Goal: Task Accomplishment & Management: Manage account settings

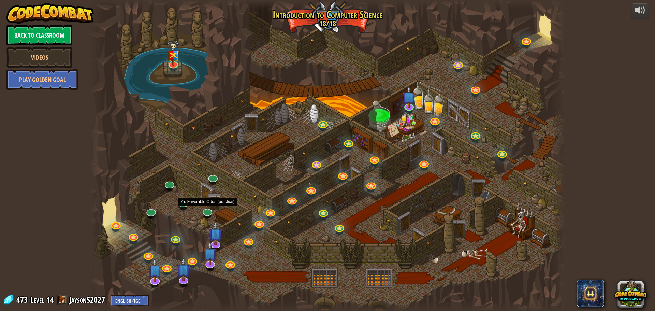
click at [209, 210] on link at bounding box center [207, 211] width 14 height 10
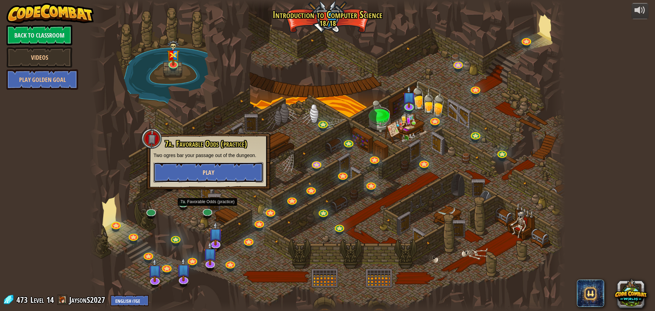
click at [213, 179] on button "Play" at bounding box center [209, 172] width 110 height 20
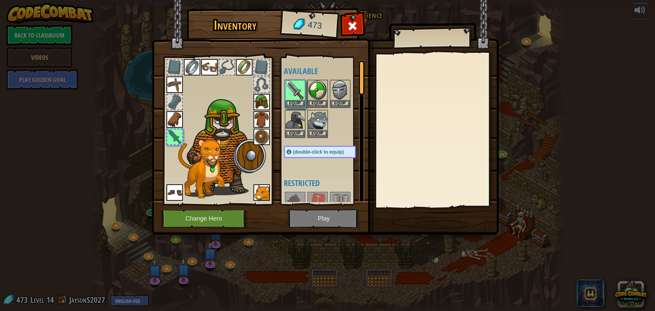
click at [295, 210] on img at bounding box center [325, 111] width 347 height 248
click at [288, 101] on button "Equip" at bounding box center [295, 103] width 19 height 7
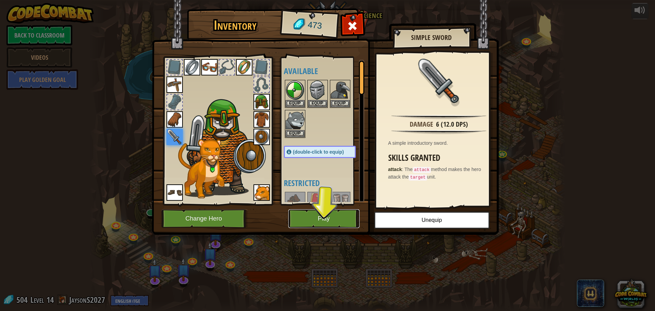
click at [322, 215] on button "Play" at bounding box center [323, 218] width 71 height 19
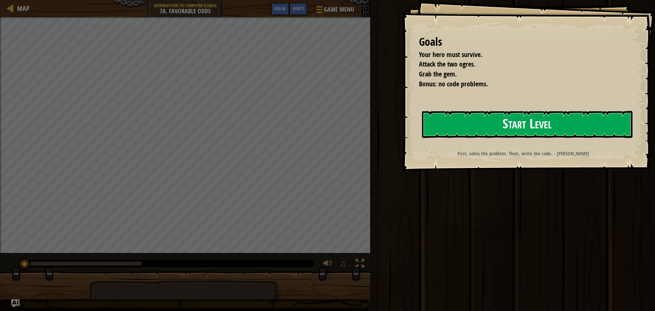
click at [484, 121] on button "Start Level" at bounding box center [527, 124] width 211 height 27
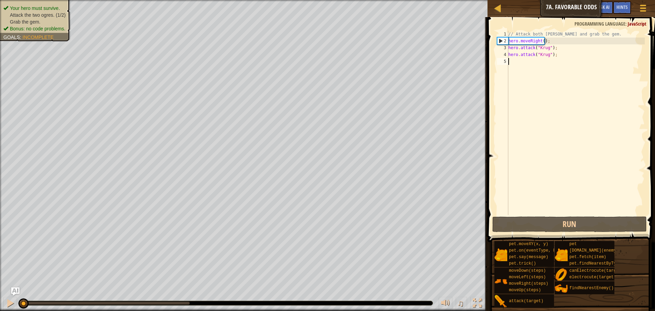
type textarea "h"
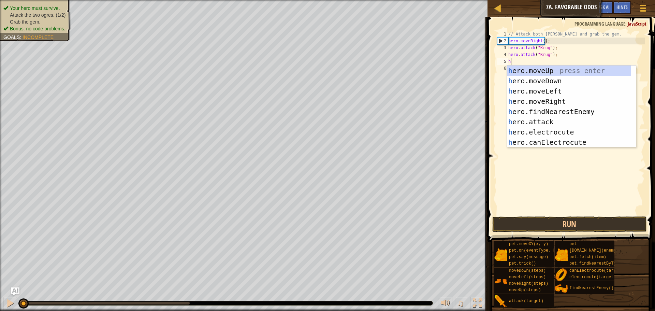
scroll to position [3, 0]
click at [545, 96] on div "h ero.moveUp press enter h ero.moveDown press enter h ero.moveLeft press enter …" at bounding box center [569, 117] width 124 height 102
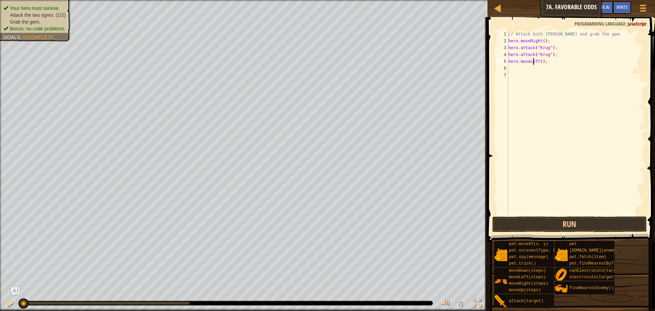
click at [533, 62] on div "// Attack both [PERSON_NAME] and grab the gem. hero . moveRight ( ) ; hero . at…" at bounding box center [576, 130] width 138 height 198
click at [536, 62] on div "// Attack both [PERSON_NAME] and grab the gem. hero . moveRight ( ) ; hero . at…" at bounding box center [576, 130] width 138 height 198
type textarea "hero.moveRight();"
click at [551, 62] on div "// Attack both [PERSON_NAME] and grab the gem. hero . moveRight ( ) ; hero . at…" at bounding box center [576, 130] width 138 height 198
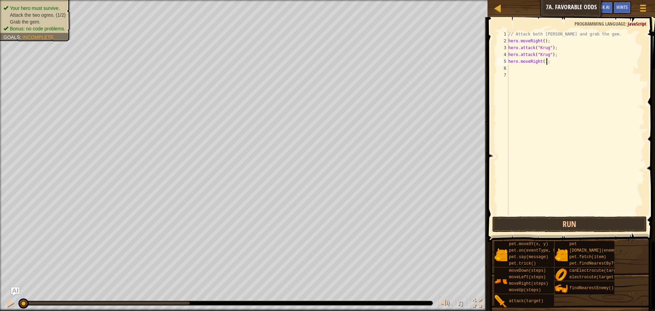
scroll to position [3, 0]
type textarea "H"
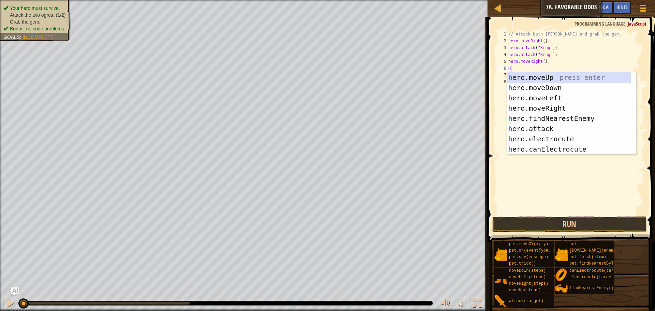
click at [541, 76] on div "h ero.moveUp press enter h ero.moveDown press enter h ero.moveLeft press enter …" at bounding box center [571, 123] width 129 height 102
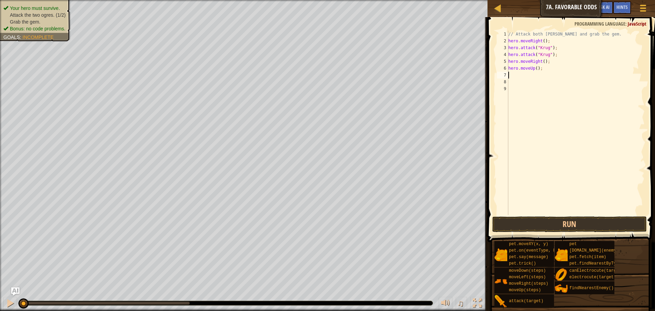
type textarea "\"
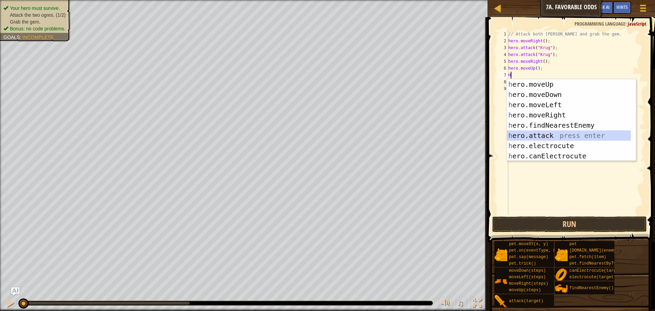
click at [515, 134] on div "h ero.moveUp press enter h ero.moveDown press enter h ero.moveLeft press enter …" at bounding box center [569, 130] width 124 height 102
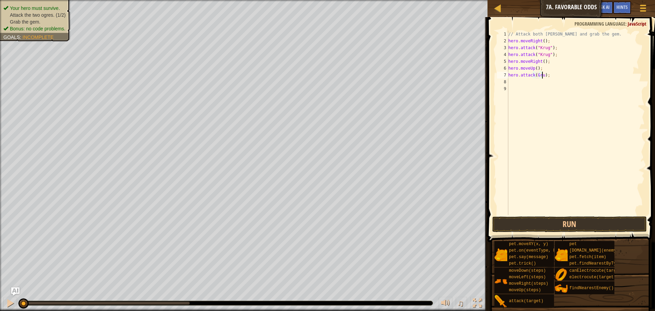
scroll to position [3, 3]
type textarea "hero.attack(Grump);"
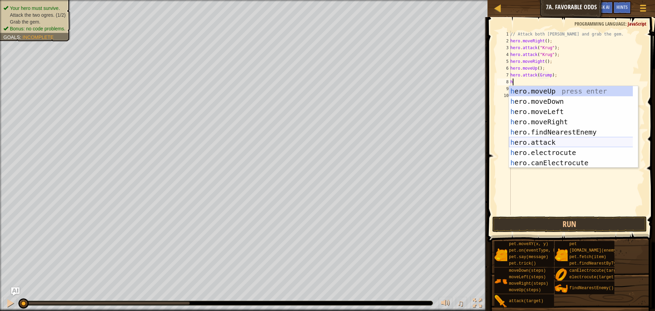
click at [550, 141] on div "h ero.moveUp press enter h ero.moveDown press enter h ero.moveLeft press enter …" at bounding box center [573, 137] width 129 height 102
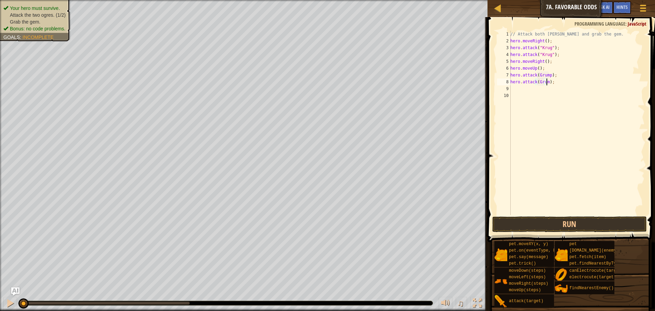
scroll to position [3, 3]
click at [564, 226] on button "Run" at bounding box center [569, 224] width 155 height 16
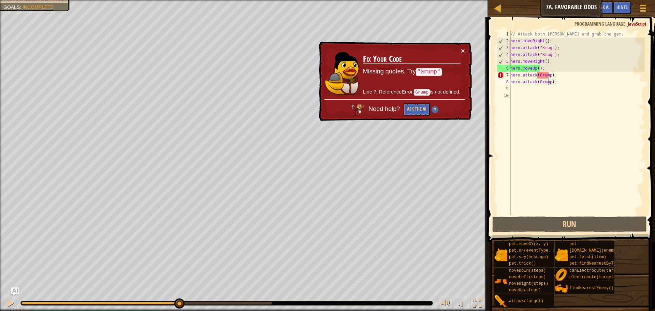
drag, startPoint x: 73, startPoint y: 304, endPoint x: 194, endPoint y: 295, distance: 121.1
click at [194, 295] on div "♫" at bounding box center [244, 301] width 488 height 20
click at [462, 49] on button "×" at bounding box center [463, 50] width 4 height 7
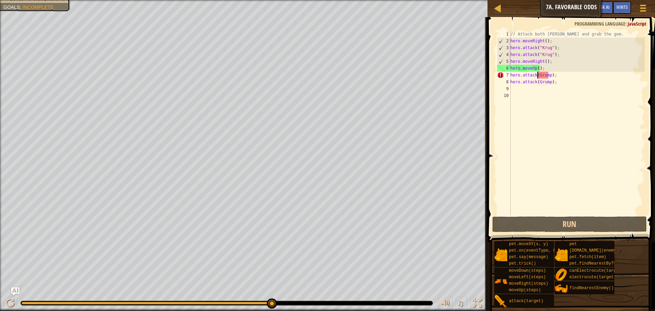
click at [537, 74] on div "// Attack both [PERSON_NAME] and grab the gem. hero . moveRight ( ) ; hero . at…" at bounding box center [577, 130] width 136 height 198
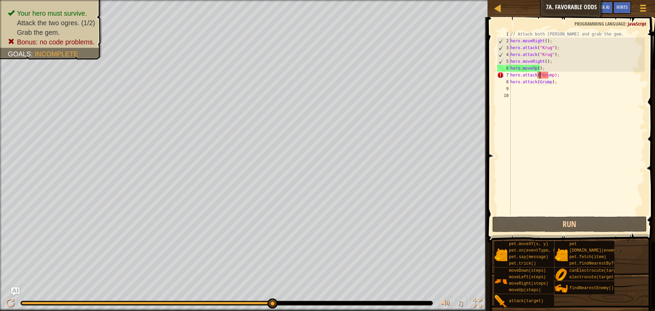
scroll to position [3, 3]
click at [552, 75] on div "// Attack both [PERSON_NAME] and grab the gem. hero . moveRight ( ) ; hero . at…" at bounding box center [577, 130] width 136 height 198
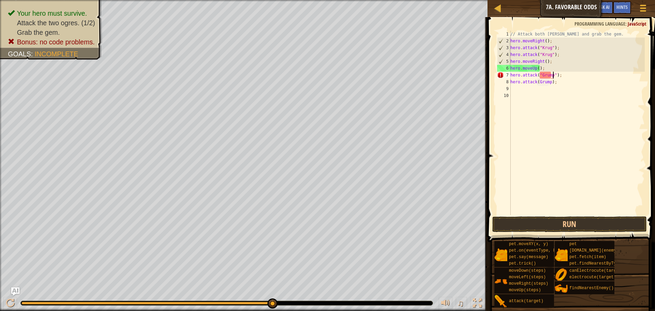
scroll to position [3, 4]
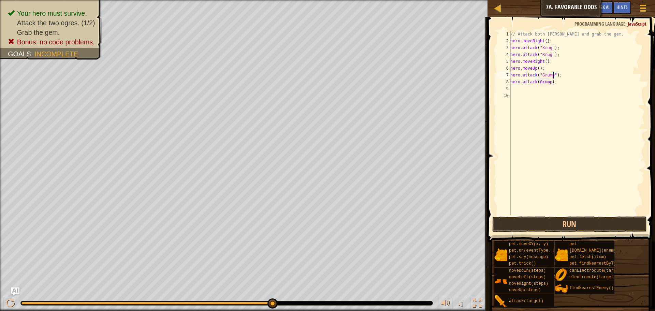
click at [549, 82] on div "// Attack both [PERSON_NAME] and grab the gem. hero . moveRight ( ) ; hero . at…" at bounding box center [577, 130] width 136 height 198
click at [537, 84] on div "// Attack both [PERSON_NAME] and grab the gem. hero . moveRight ( ) ; hero . at…" at bounding box center [577, 130] width 136 height 198
type textarea "hero.attack("Grump");"
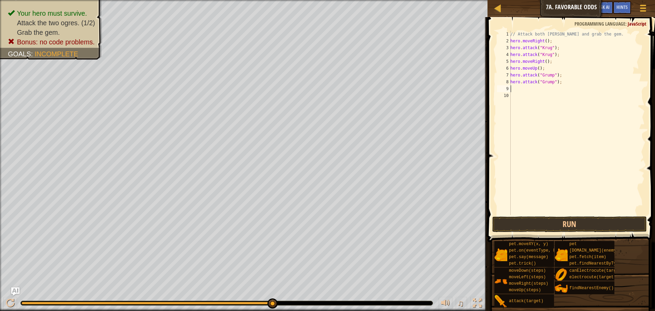
click at [529, 90] on div "// Attack both [PERSON_NAME] and grab the gem. hero . moveRight ( ) ; hero . at…" at bounding box center [577, 130] width 136 height 198
type textarea "h"
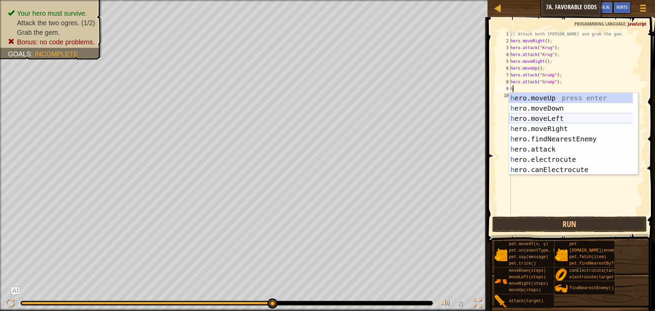
click at [535, 116] on div "h ero.moveUp press enter h ero.moveDown press enter h ero.moveLeft press enter …" at bounding box center [573, 144] width 129 height 102
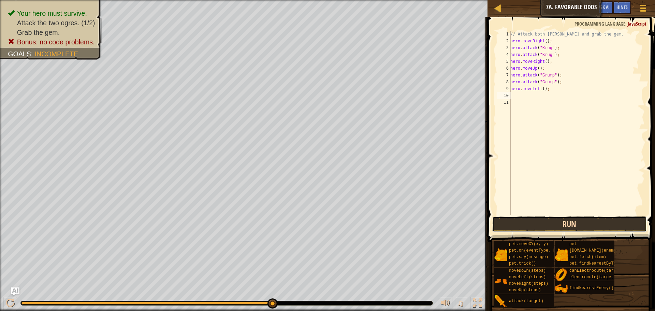
click at [556, 223] on button "Run" at bounding box center [569, 224] width 155 height 16
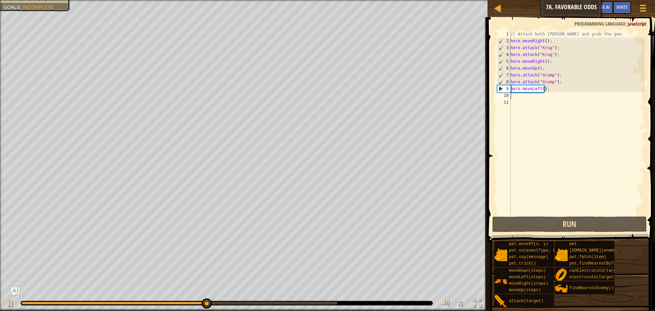
click at [542, 89] on div "// Attack both [PERSON_NAME] and grab the gem. hero . moveRight ( ) ; hero . at…" at bounding box center [577, 130] width 136 height 198
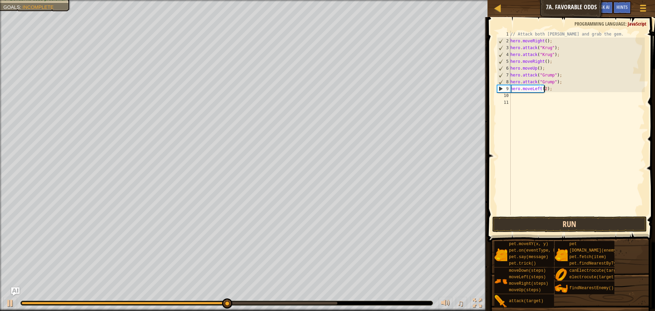
type textarea "hero.moveLeft(2);"
click at [543, 225] on button "Run" at bounding box center [569, 224] width 155 height 16
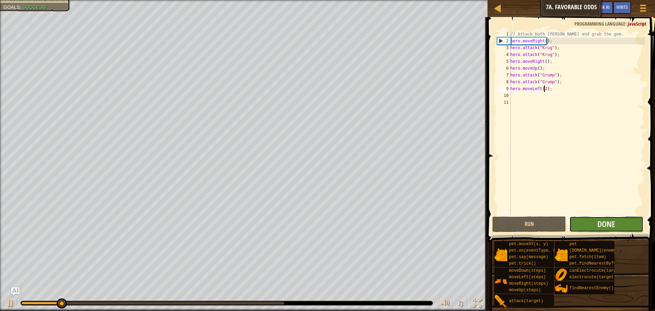
click at [595, 220] on button "Done" at bounding box center [607, 224] width 74 height 16
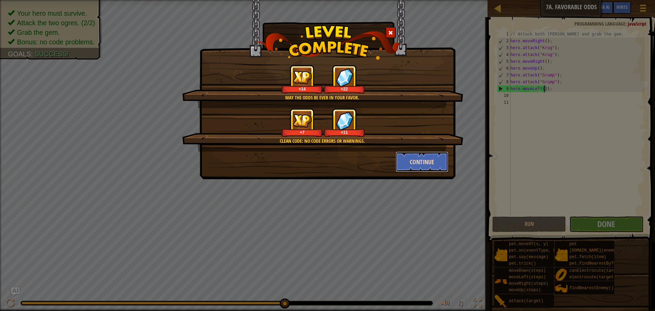
click at [421, 156] on button "Continue" at bounding box center [422, 162] width 53 height 20
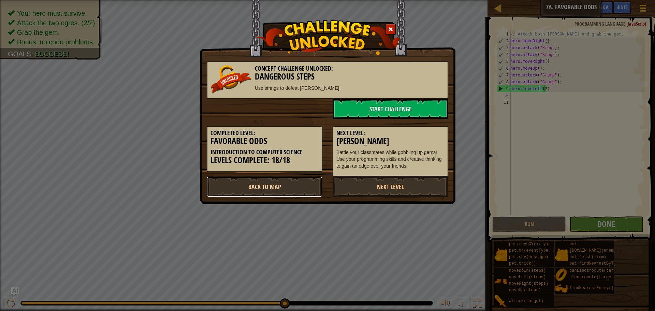
click at [300, 185] on link "Back to Map" at bounding box center [265, 186] width 116 height 20
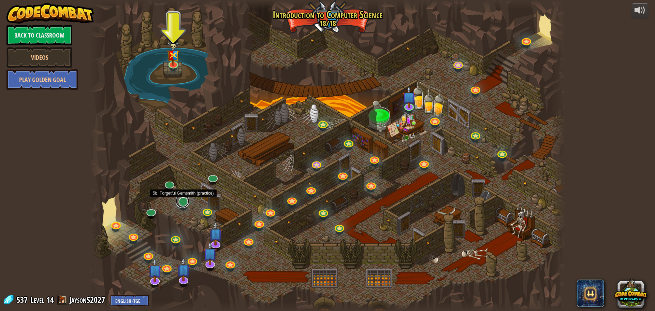
click at [183, 200] on link at bounding box center [183, 201] width 14 height 14
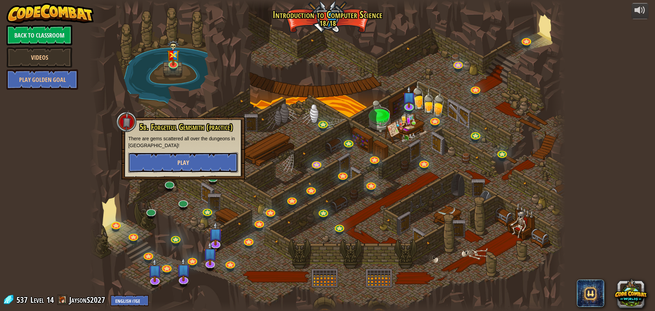
click at [193, 164] on button "Play" at bounding box center [183, 162] width 110 height 20
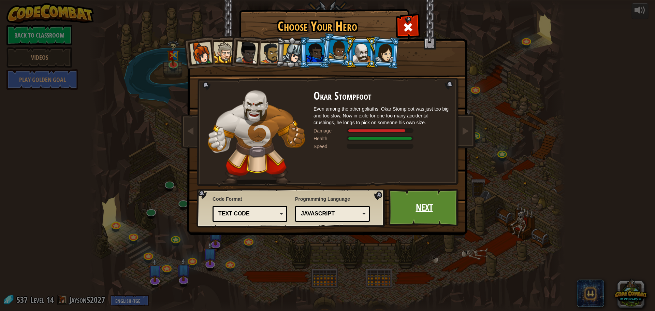
click at [401, 200] on link "Next" at bounding box center [424, 208] width 71 height 38
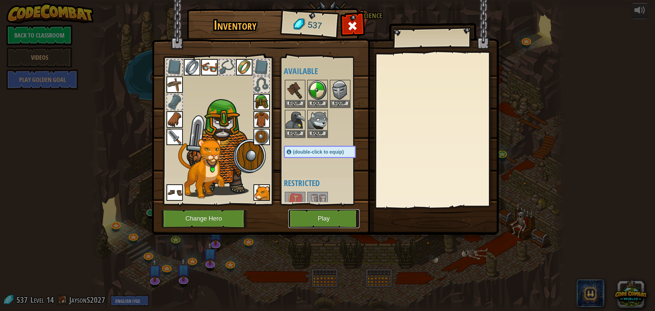
click at [314, 225] on button "Play" at bounding box center [323, 218] width 71 height 19
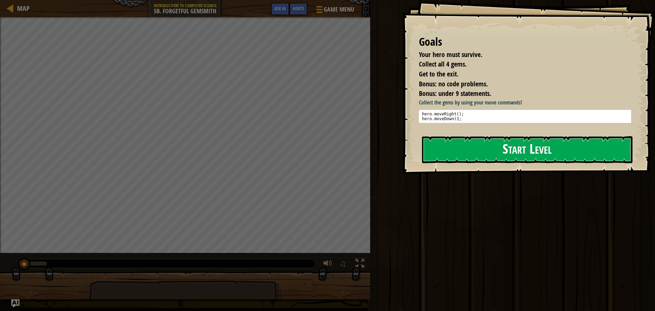
click at [501, 148] on button "Start Level" at bounding box center [527, 149] width 211 height 27
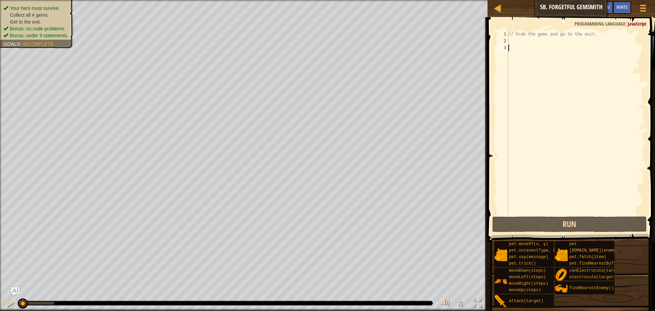
type textarea "h"
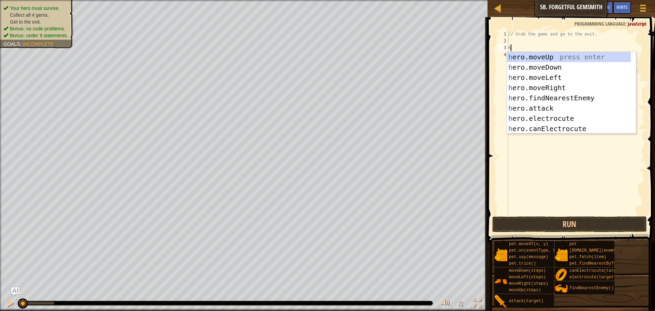
scroll to position [3, 0]
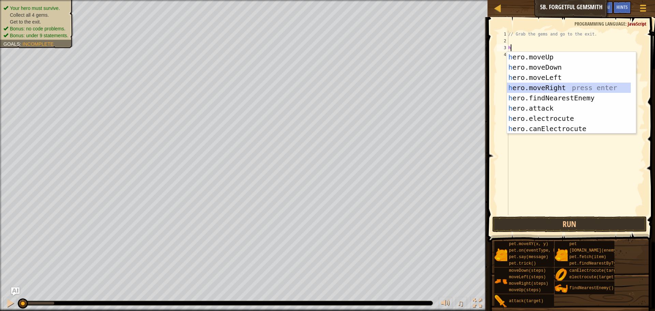
click at [536, 86] on div "h ero.moveUp press enter h ero.moveDown press enter h ero.moveLeft press enter …" at bounding box center [569, 103] width 124 height 102
type textarea "h"
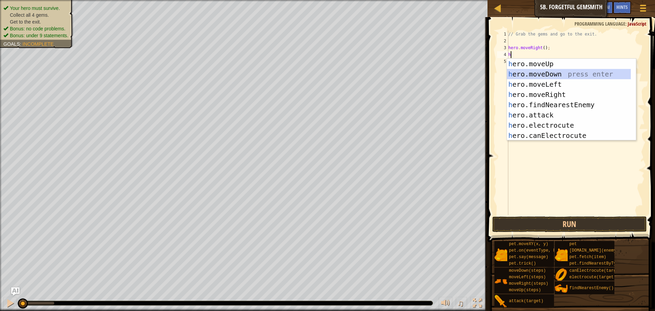
click at [532, 70] on div "h ero.moveUp press enter h ero.moveDown press enter h ero.moveLeft press enter …" at bounding box center [569, 110] width 124 height 102
type textarea "h"
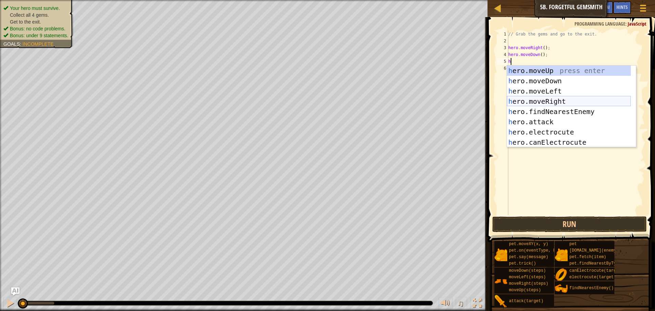
click at [534, 97] on div "h ero.moveUp press enter h ero.moveDown press enter h ero.moveLeft press enter …" at bounding box center [569, 117] width 124 height 102
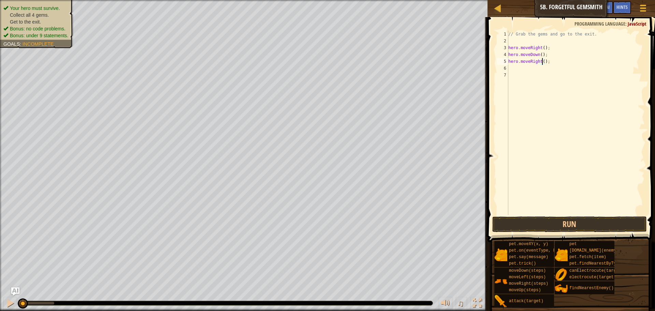
click at [541, 62] on div "// Grab the gems and go to the exit. hero . moveRight ( ) ; hero . moveDown ( )…" at bounding box center [576, 130] width 138 height 198
type textarea "hero.moveRight(3);"
click at [552, 63] on div "// Grab the gems and go to the exit. hero . moveRight ( ) ; hero . moveDown ( )…" at bounding box center [576, 130] width 138 height 198
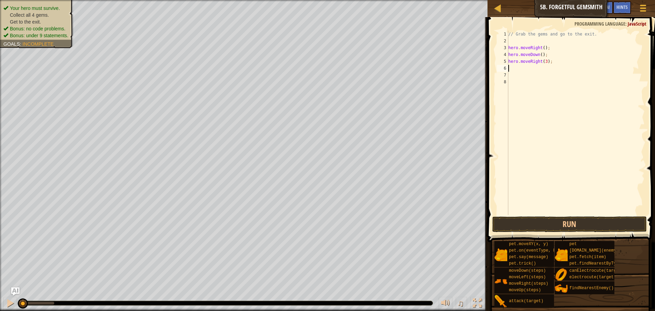
type textarea "h"
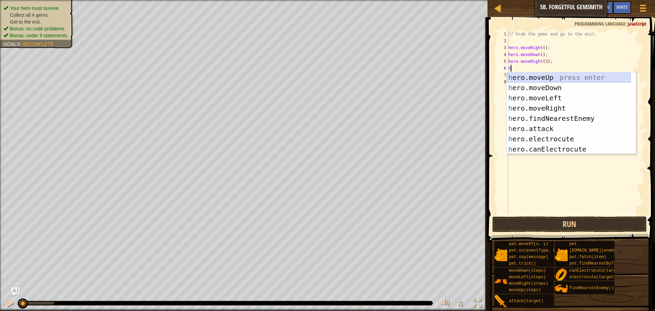
click at [541, 79] on div "h ero.moveUp press enter h ero.moveDown press enter h ero.moveLeft press enter …" at bounding box center [569, 123] width 124 height 102
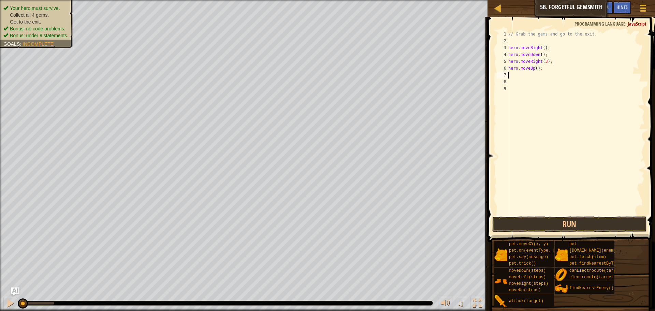
type textarea "h"
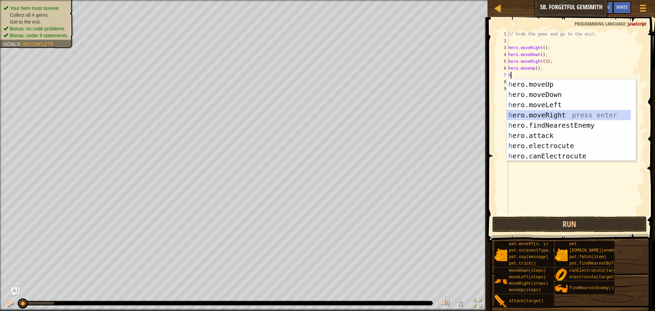
click at [541, 113] on div "h ero.moveUp press enter h ero.moveDown press enter h ero.moveLeft press enter …" at bounding box center [569, 130] width 124 height 102
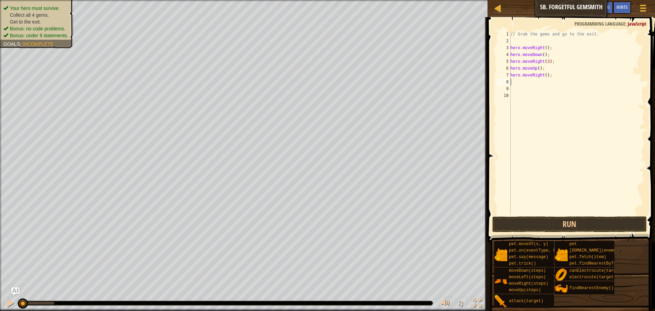
click at [544, 74] on div "// Grab the gems and go to the exit. hero . moveRight ( ) ; hero . moveDown ( )…" at bounding box center [577, 130] width 136 height 198
type textarea "hero.moveRight(2);"
click at [532, 219] on button "Run" at bounding box center [569, 224] width 155 height 16
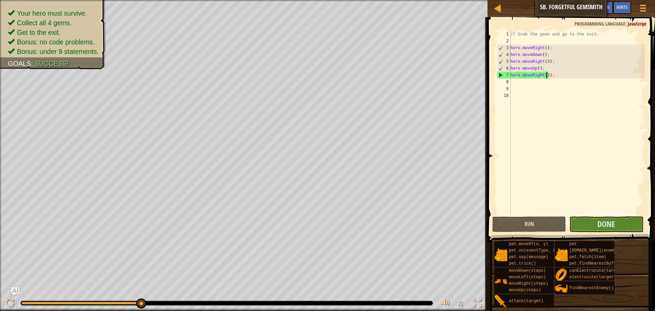
drag, startPoint x: 36, startPoint y: 300, endPoint x: 269, endPoint y: 292, distance: 233.2
click at [207, 305] on div at bounding box center [227, 303] width 412 height 4
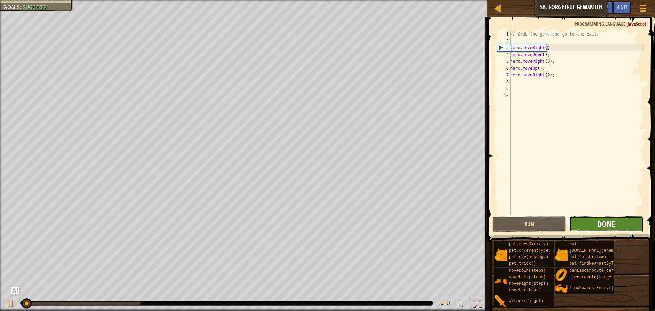
click at [604, 224] on span "Done" at bounding box center [607, 223] width 18 height 11
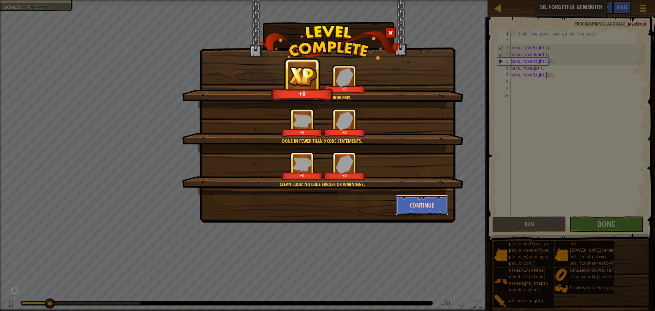
click at [426, 206] on button "Continue" at bounding box center [422, 205] width 53 height 20
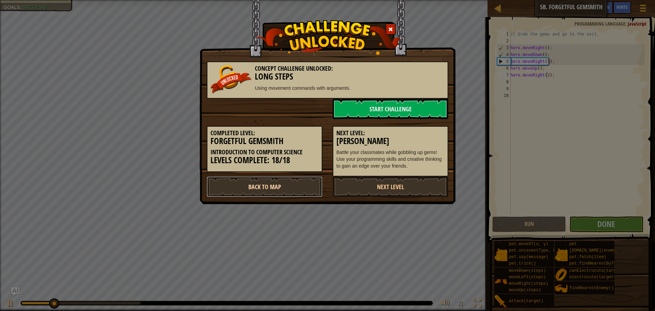
click at [276, 184] on link "Back to Map" at bounding box center [265, 186] width 116 height 20
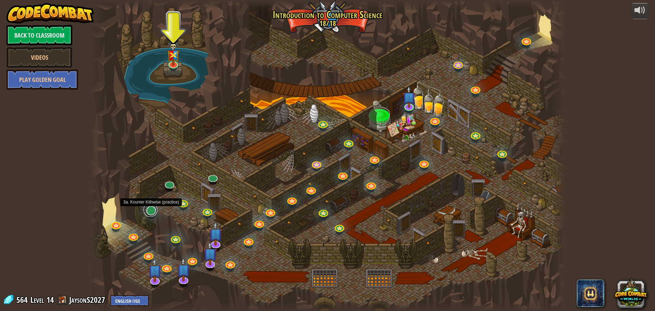
click at [151, 212] on link at bounding box center [151, 210] width 14 height 14
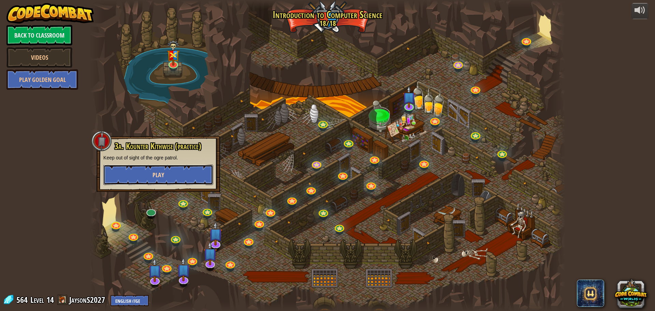
click at [159, 176] on span "Play" at bounding box center [159, 175] width 12 height 9
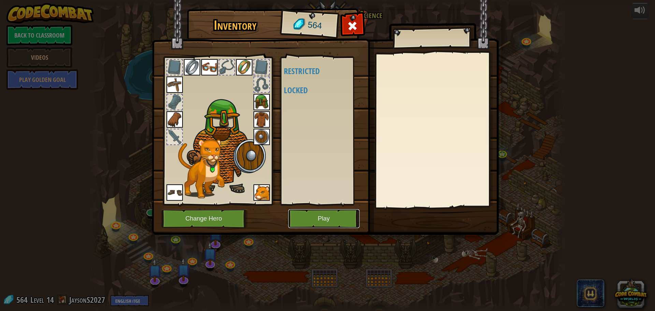
click at [296, 219] on button "Play" at bounding box center [323, 218] width 71 height 19
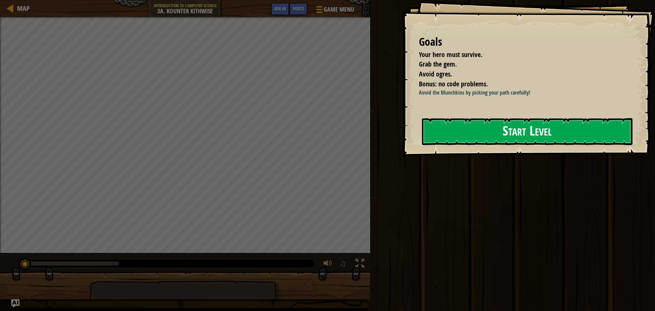
click at [492, 143] on button "Start Level" at bounding box center [527, 131] width 211 height 27
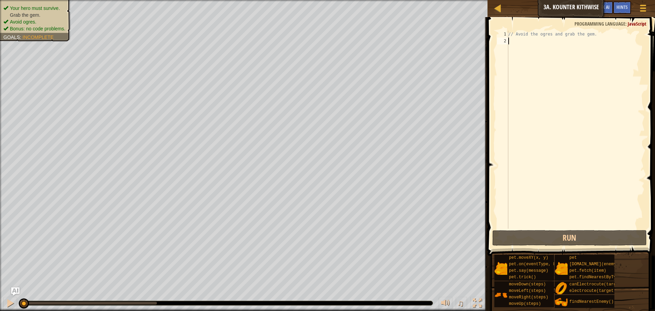
type textarea "j"
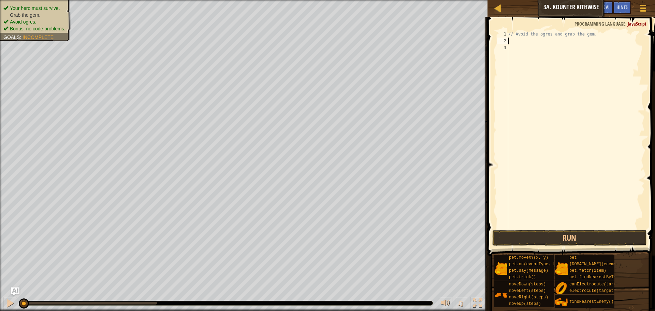
type textarea "h"
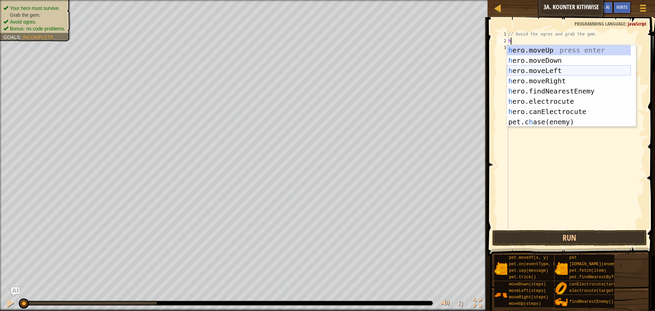
click at [525, 64] on div "h ero.moveUp press enter h ero.moveDown press enter h ero.moveLeft press enter …" at bounding box center [569, 96] width 124 height 102
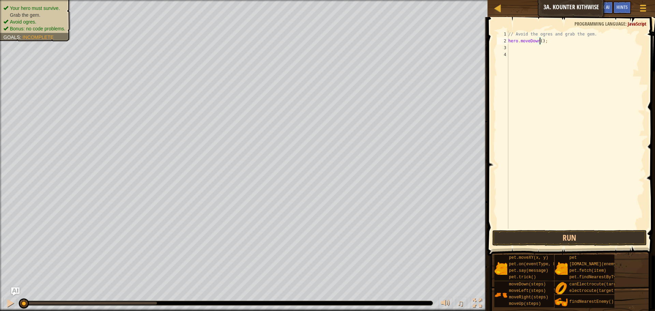
click at [541, 41] on div "// Avoid the ogres and grab the gem. hero . moveDown ( ) ;" at bounding box center [576, 137] width 138 height 212
click at [550, 41] on div "// Avoid the ogres and grab the gem. hero . moveDown ( 1 ) ;" at bounding box center [576, 137] width 138 height 212
type textarea "hero.moveDown(1);"
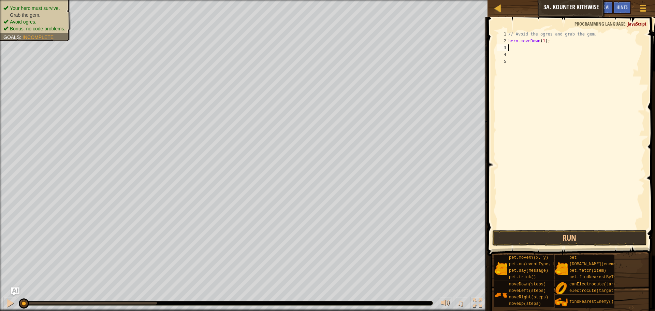
type textarea "h"
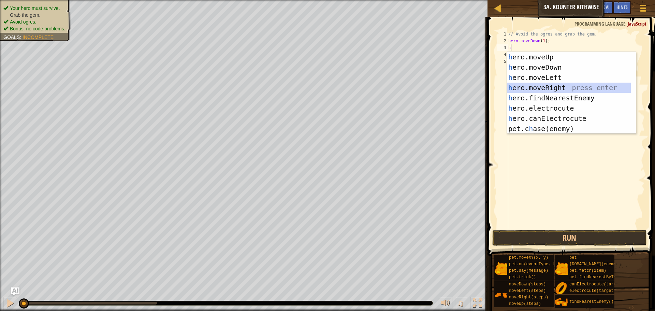
click at [543, 84] on div "h ero.moveUp press enter h ero.moveDown press enter h ero.moveLeft press enter …" at bounding box center [569, 103] width 124 height 102
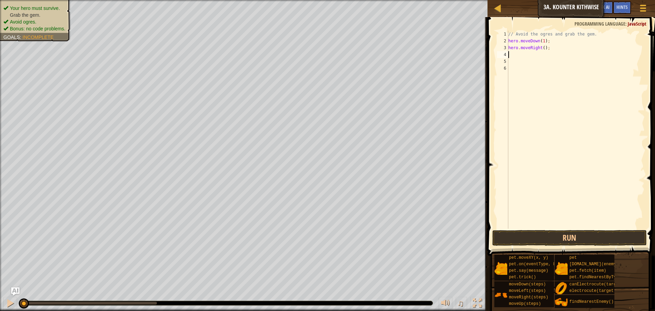
click at [542, 47] on div "// Avoid the ogres and grab the gem. hero . moveDown ( 1 ) ; hero . moveRight (…" at bounding box center [576, 137] width 138 height 212
click at [535, 233] on button "Run" at bounding box center [569, 238] width 155 height 16
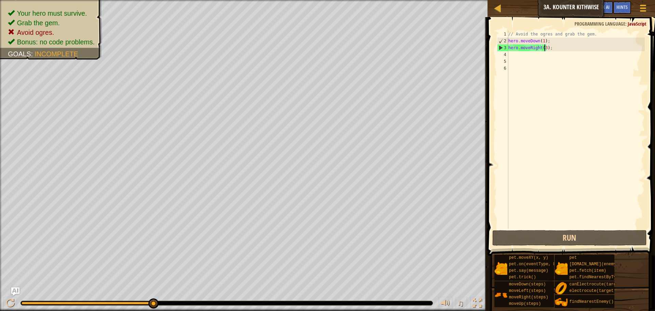
scroll to position [3, 3]
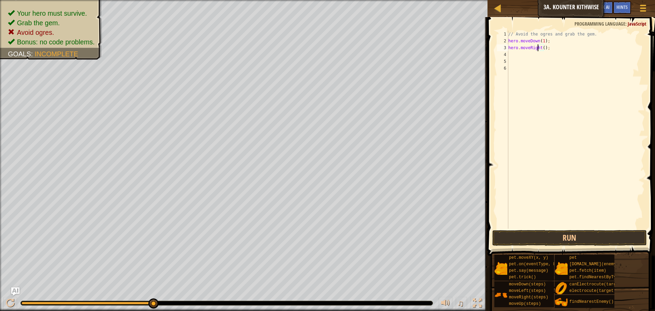
click at [539, 47] on div "// Avoid the ogres and grab the gem. hero . moveDown ( 1 ) ; hero . moveRight (…" at bounding box center [576, 137] width 138 height 212
click at [542, 49] on div "// Avoid the ogres and grab the gem. hero . moveDown ( 1 ) ; hero . moveRight (…" at bounding box center [576, 137] width 138 height 212
click at [543, 41] on div "// Avoid the ogres and grab the gem. hero . moveDown ( 1 ) ; hero . moveRight (…" at bounding box center [576, 137] width 138 height 212
click at [559, 239] on button "Run" at bounding box center [569, 238] width 155 height 16
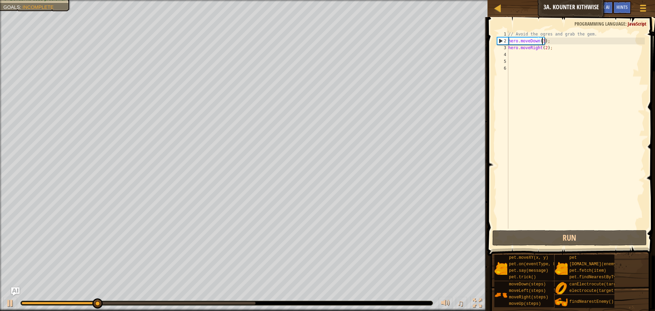
click at [552, 49] on div "// Avoid the ogres and grab the gem. hero . moveDown ( 3 ) ; hero . moveRight (…" at bounding box center [576, 137] width 138 height 212
type textarea "hero.moveRight(2);"
type textarea "h"
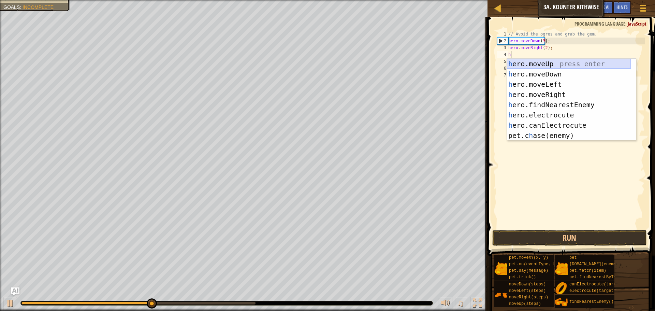
click at [544, 62] on div "h ero.moveUp press enter h ero.moveDown press enter h ero.moveLeft press enter …" at bounding box center [569, 110] width 124 height 102
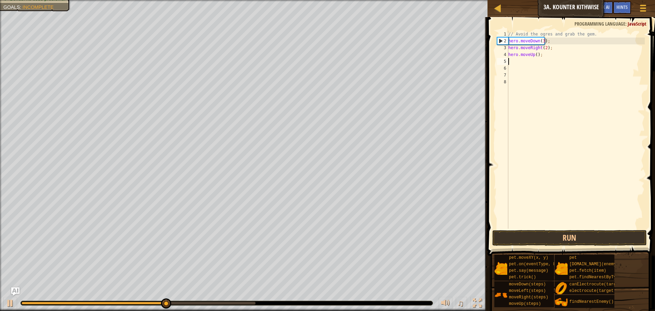
click at [548, 54] on div "// Avoid the ogres and grab the gem. hero . moveDown ( 3 ) ; hero . moveRight (…" at bounding box center [576, 137] width 138 height 212
type textarea "hero.moveUp();"
type textarea "h"
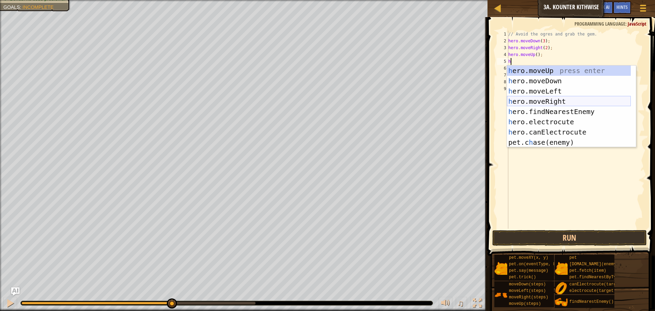
click at [544, 102] on div "h ero.moveUp press enter h ero.moveDown press enter h ero.moveLeft press enter …" at bounding box center [569, 117] width 124 height 102
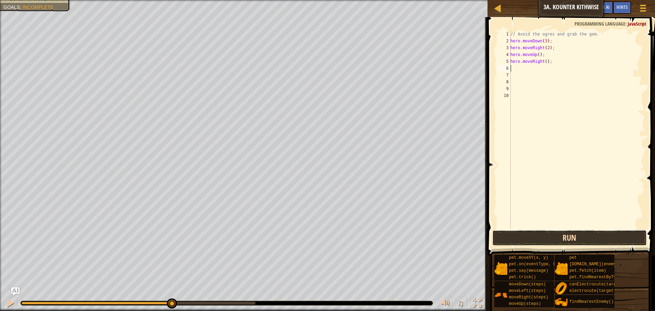
click at [540, 237] on button "Run" at bounding box center [569, 238] width 155 height 16
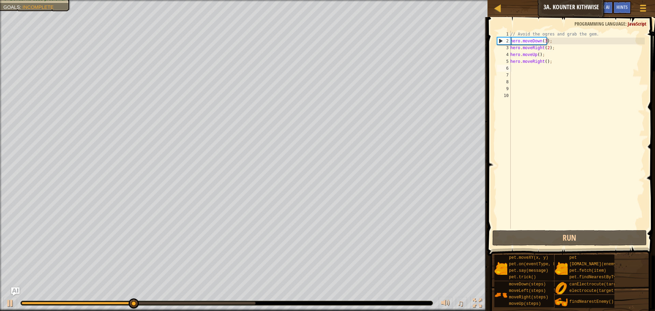
drag, startPoint x: 119, startPoint y: 300, endPoint x: 162, endPoint y: 300, distance: 43.3
click at [162, 300] on div "♫" at bounding box center [244, 301] width 488 height 20
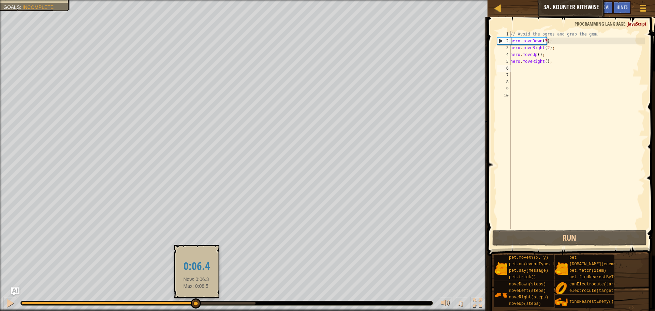
drag, startPoint x: 195, startPoint y: 300, endPoint x: 212, endPoint y: 290, distance: 19.7
click at [201, 0] on body "Map Introduction to Computer Science 3a. Kounter Kithwise Game Menu Done Hints …" at bounding box center [327, 0] width 655 height 0
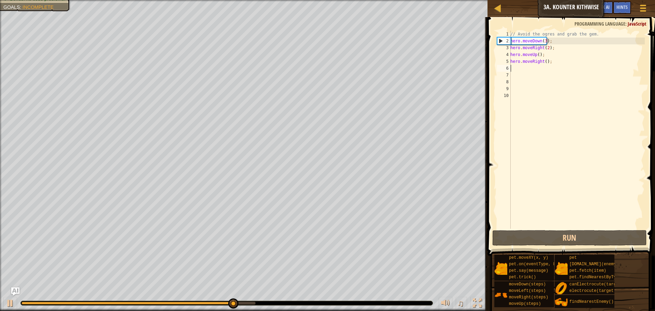
click at [543, 40] on div "// Avoid the ogres and grab the gem. hero . moveDown ( 3 ) ; hero . moveRight (…" at bounding box center [577, 137] width 136 height 212
click at [544, 41] on div "// Avoid the ogres and grab the gem. hero . moveDown ( 3 ) ; hero . moveRight (…" at bounding box center [577, 137] width 136 height 212
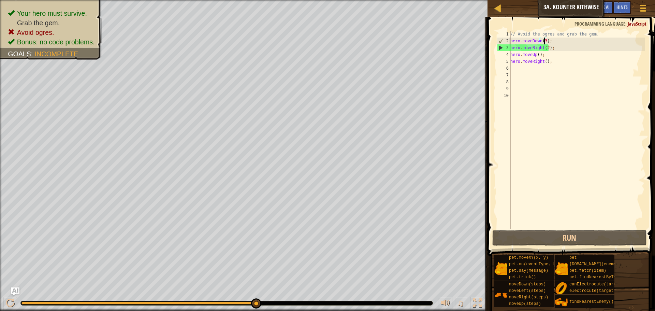
click at [544, 41] on div "// Avoid the ogres and grab the gem. hero . moveDown ( 3 ) ; hero . moveRight (…" at bounding box center [577, 137] width 136 height 212
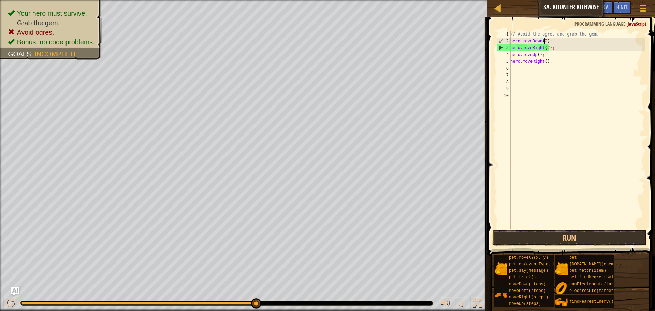
scroll to position [3, 3]
click at [589, 241] on button "Run" at bounding box center [569, 238] width 155 height 16
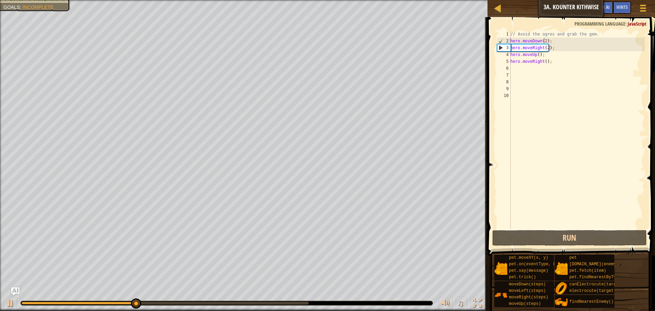
drag, startPoint x: 157, startPoint y: 297, endPoint x: 200, endPoint y: 297, distance: 43.0
click at [200, 297] on div "♫" at bounding box center [244, 301] width 488 height 20
click at [545, 47] on div "// Avoid the ogres and grab the gem. hero . moveDown ( 2 ) ; hero . moveRight (…" at bounding box center [577, 137] width 136 height 212
click at [547, 48] on div "// Avoid the ogres and grab the gem. hero . moveDown ( 2 ) ; hero . moveRight (…" at bounding box center [577, 137] width 136 height 212
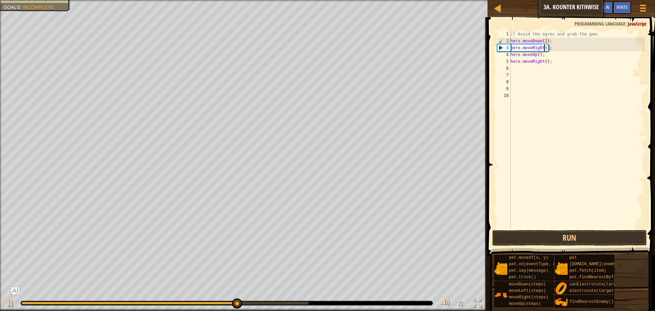
scroll to position [3, 3]
type textarea "hero.moveRight(1);"
click at [531, 232] on button "Run" at bounding box center [569, 238] width 155 height 16
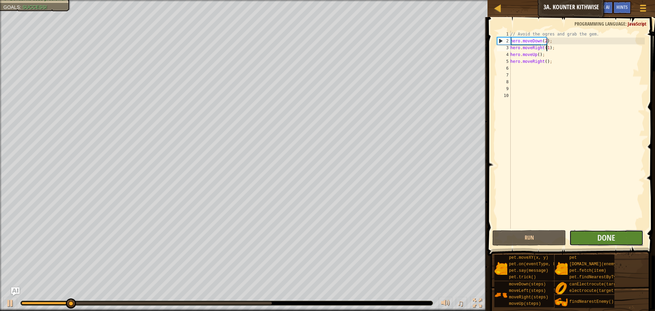
click at [594, 236] on button "Done" at bounding box center [607, 238] width 74 height 16
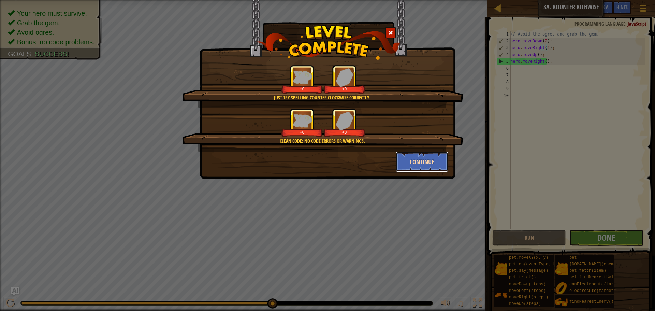
click at [435, 157] on button "Continue" at bounding box center [422, 162] width 53 height 20
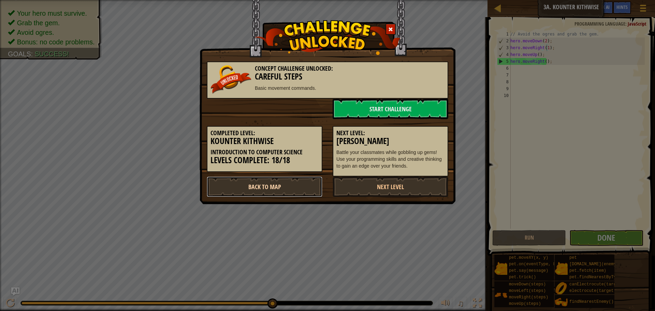
click at [286, 191] on link "Back to Map" at bounding box center [265, 186] width 116 height 20
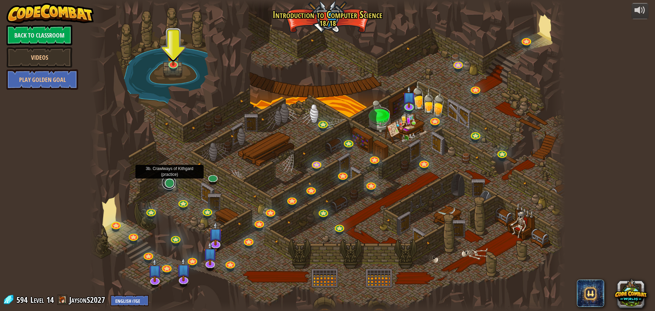
click at [166, 187] on link at bounding box center [169, 183] width 14 height 14
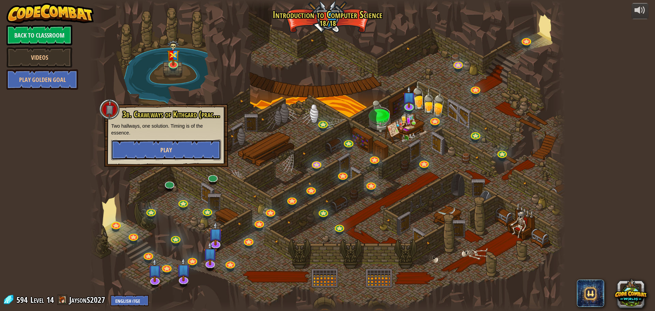
click at [173, 158] on button "Play" at bounding box center [166, 150] width 110 height 20
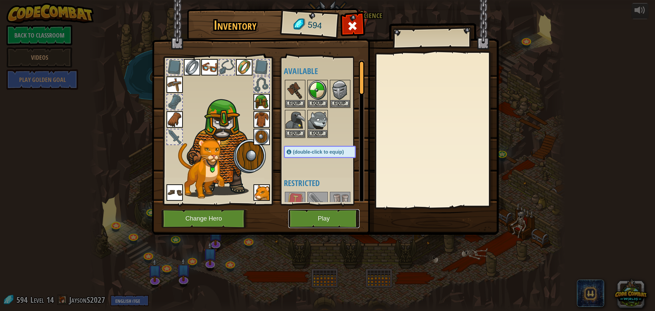
click at [310, 225] on button "Play" at bounding box center [323, 218] width 71 height 19
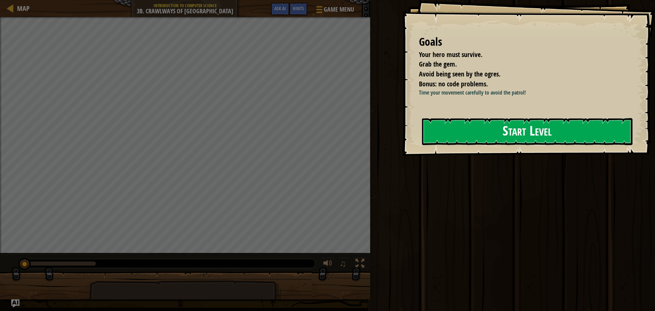
click at [479, 153] on div "Goals Your hero must survive. Grab the gem. Avoid being seen by the ogres. Bonu…" at bounding box center [528, 78] width 253 height 156
click at [472, 142] on button "Start Level" at bounding box center [527, 131] width 211 height 27
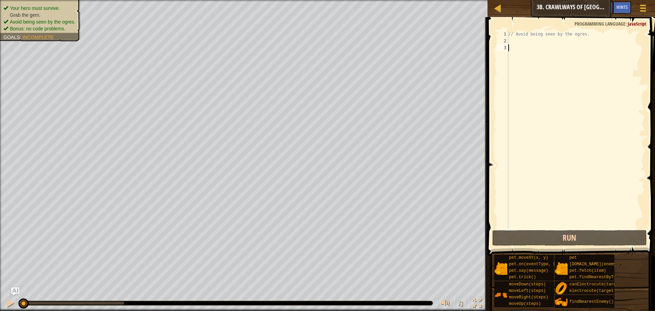
type textarea "h"
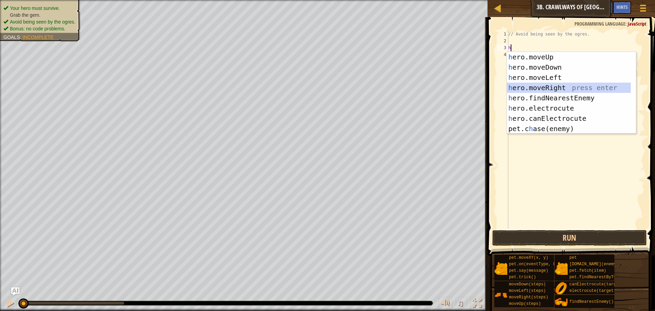
click at [532, 86] on div "h ero.moveUp press enter h ero.moveDown press enter h ero.moveLeft press enter …" at bounding box center [569, 103] width 124 height 102
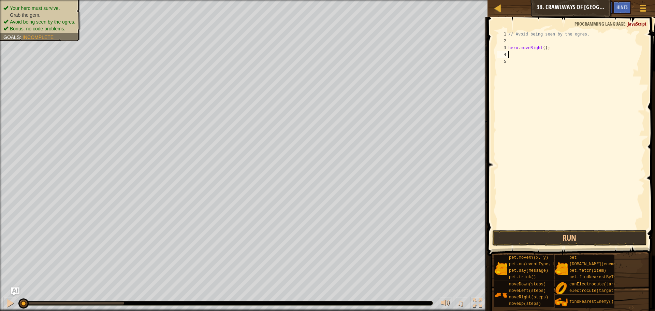
click at [542, 48] on div "// Avoid being seen by the ogres. hero . moveRight ( ) ;" at bounding box center [576, 137] width 138 height 212
type textarea "hero.moveRight(2);"
click at [555, 48] on div "// Avoid being seen by the ogres. hero . moveRight ( 2 ) ;" at bounding box center [576, 137] width 138 height 212
type textarea "h"
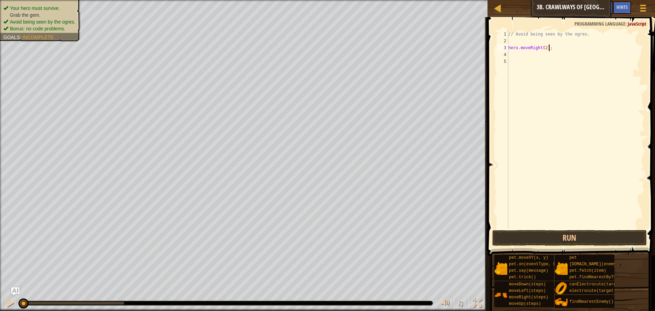
scroll to position [3, 0]
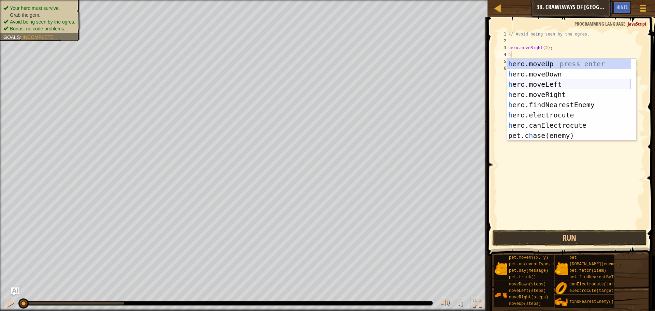
drag, startPoint x: 544, startPoint y: 87, endPoint x: 547, endPoint y: 71, distance: 16.8
click at [544, 87] on div "h ero.moveUp press enter h ero.moveDown press enter h ero.moveLeft press enter …" at bounding box center [569, 110] width 124 height 102
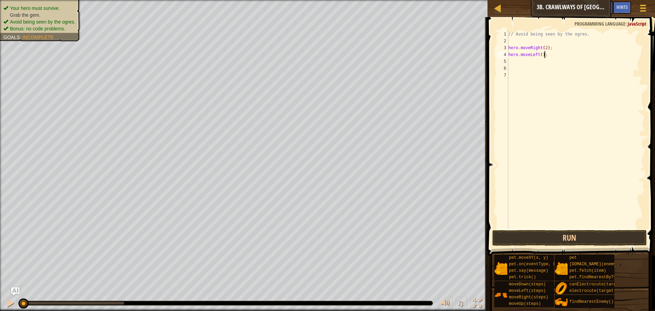
click at [553, 57] on div "// Avoid being seen by the ogres. hero . moveRight ( 2 ) ; hero . moveLeft ( ) ;" at bounding box center [576, 137] width 138 height 212
click at [513, 238] on button "Run" at bounding box center [569, 238] width 155 height 16
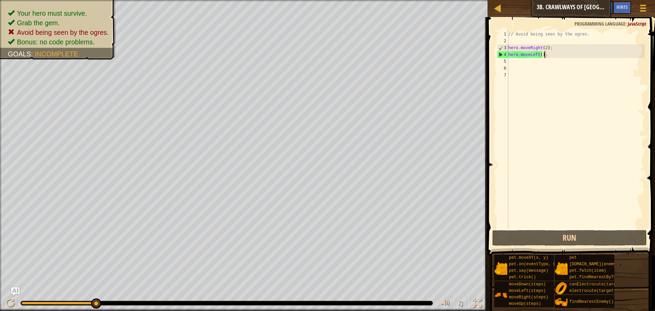
click at [545, 47] on div "// Avoid being seen by the ogres. hero . moveRight ( 2 ) ; hero . moveLeft ( ) ;" at bounding box center [576, 137] width 138 height 212
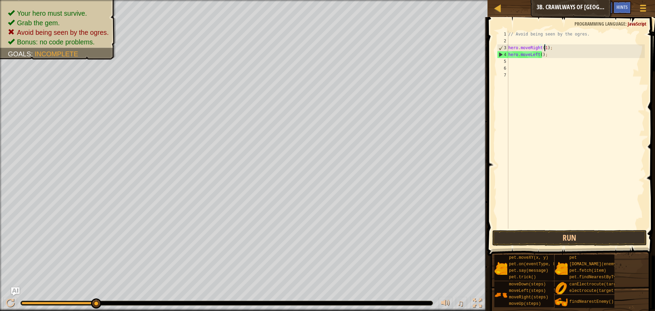
scroll to position [3, 3]
drag, startPoint x: 546, startPoint y: 55, endPoint x: 502, endPoint y: 53, distance: 44.1
click at [502, 53] on div "hero.moveRight(1); 1 2 3 4 5 6 7 // Avoid being seen by the ogres. hero . moveR…" at bounding box center [570, 130] width 149 height 198
type textarea "hero.moveLeft();"
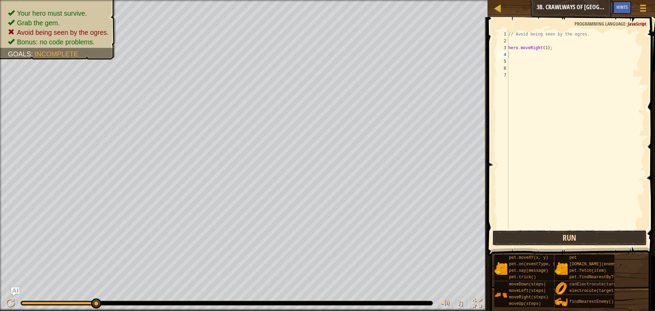
click at [502, 233] on button "Run" at bounding box center [569, 238] width 155 height 16
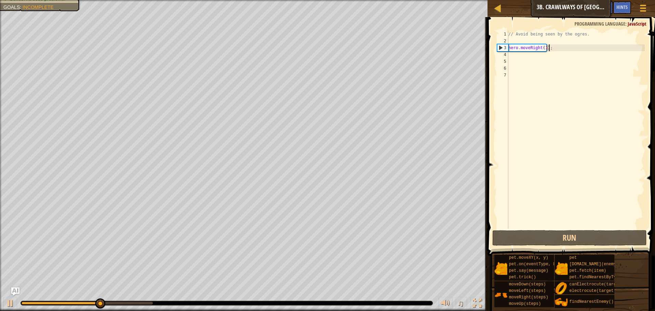
click at [554, 48] on div "// Avoid being seen by the ogres. hero . moveRight ( 1 ) ;" at bounding box center [576, 137] width 138 height 212
type textarea "hero.moveRight(1);"
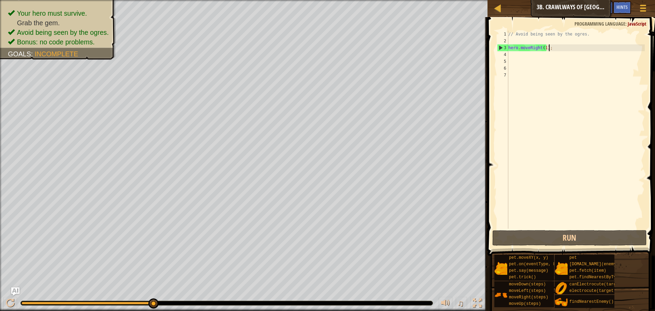
click at [544, 56] on div "// Avoid being seen by the ogres. hero . moveRight ( 1 ) ;" at bounding box center [576, 137] width 138 height 212
type textarea "h"
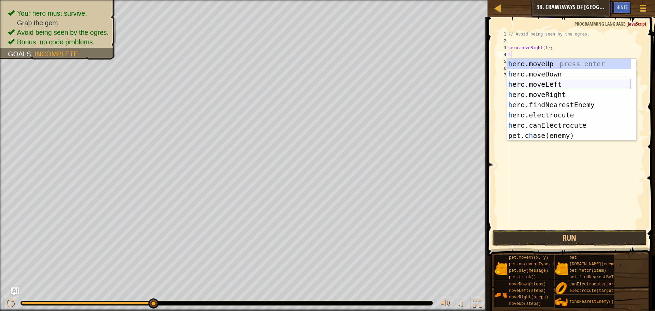
click at [544, 83] on div "h ero.moveUp press enter h ero.moveDown press enter h ero.moveLeft press enter …" at bounding box center [569, 110] width 124 height 102
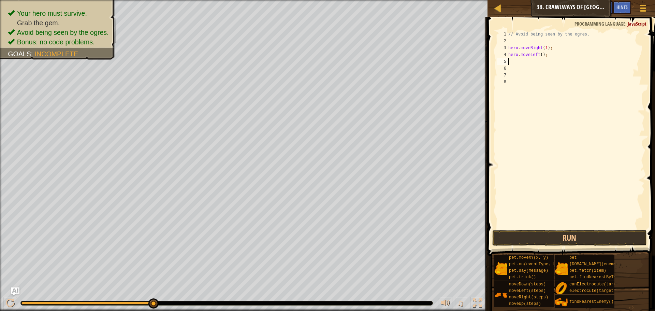
type textarea "h"
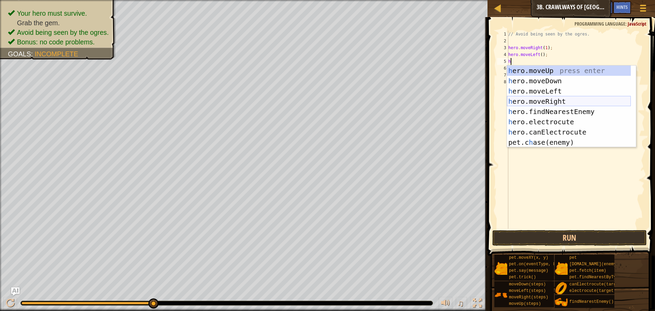
click at [545, 99] on div "h ero.moveUp press enter h ero.moveDown press enter h ero.moveLeft press enter …" at bounding box center [569, 117] width 124 height 102
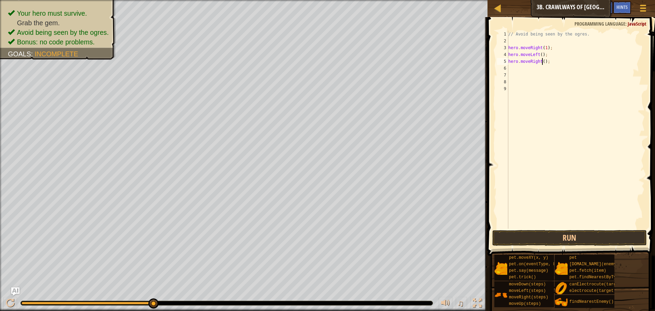
click at [542, 63] on div "// Avoid being seen by the ogres. hero . moveRight ( 1 ) ; hero . moveLeft ( ) …" at bounding box center [576, 137] width 138 height 212
type textarea "hero.moveRight(2);"
click at [546, 236] on button "Run" at bounding box center [569, 238] width 155 height 16
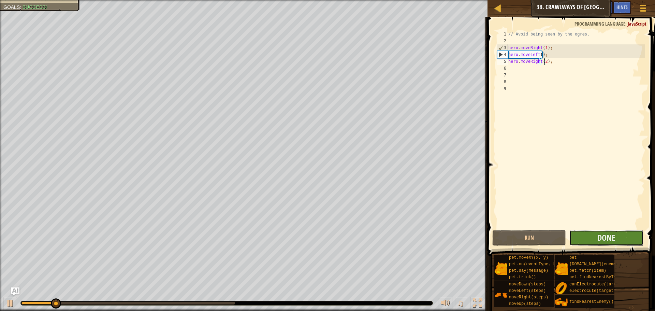
click at [594, 238] on button "Done" at bounding box center [607, 238] width 74 height 16
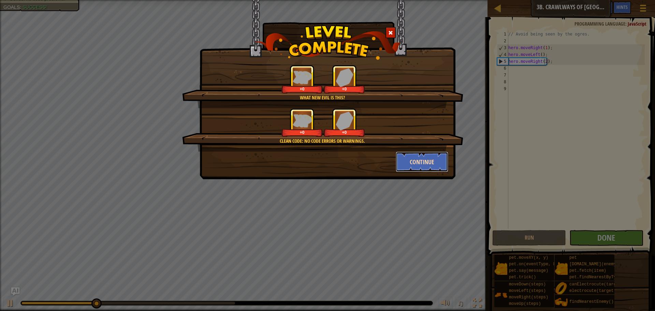
click at [413, 162] on button "Continue" at bounding box center [422, 162] width 53 height 20
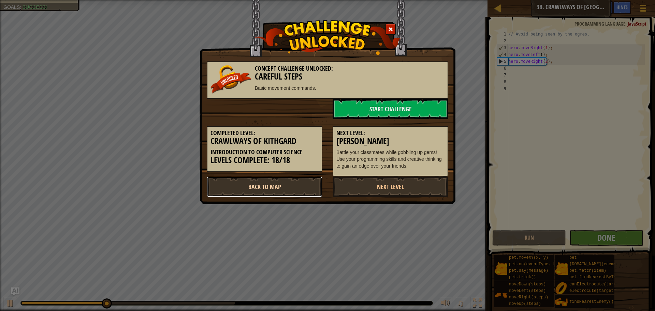
click at [266, 184] on link "Back to Map" at bounding box center [265, 186] width 116 height 20
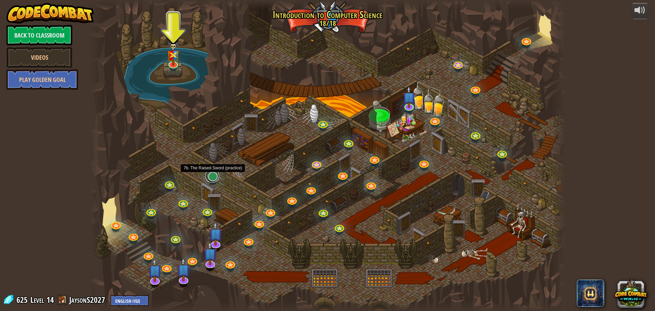
click at [209, 175] on link at bounding box center [212, 176] width 14 height 14
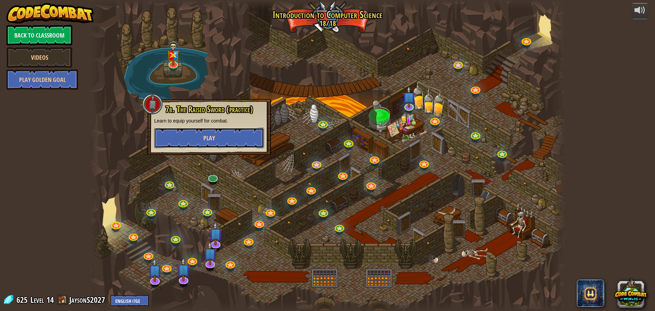
click at [232, 142] on button "Play" at bounding box center [209, 138] width 110 height 20
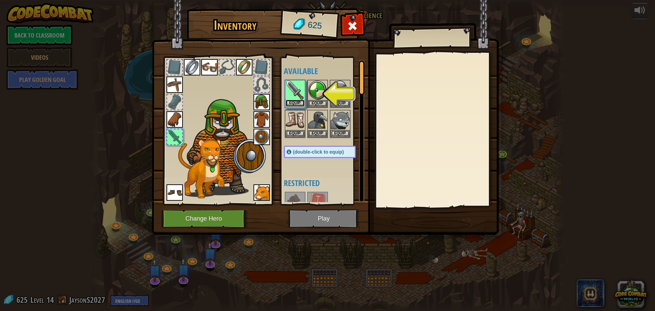
click at [292, 102] on button "Equip" at bounding box center [295, 103] width 19 height 7
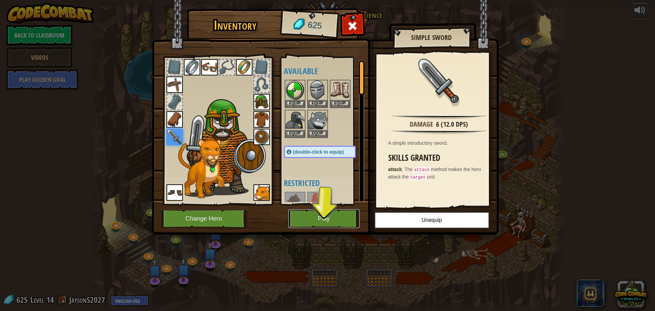
click at [319, 221] on button "Play" at bounding box center [323, 218] width 71 height 19
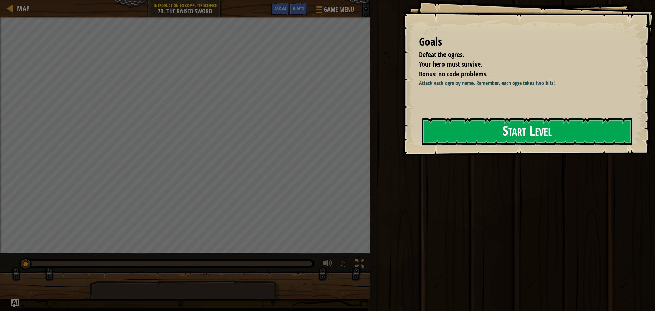
click at [441, 129] on button "Start Level" at bounding box center [527, 131] width 211 height 27
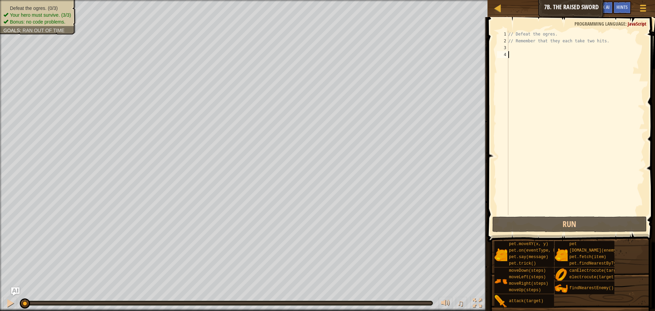
scroll to position [3, 0]
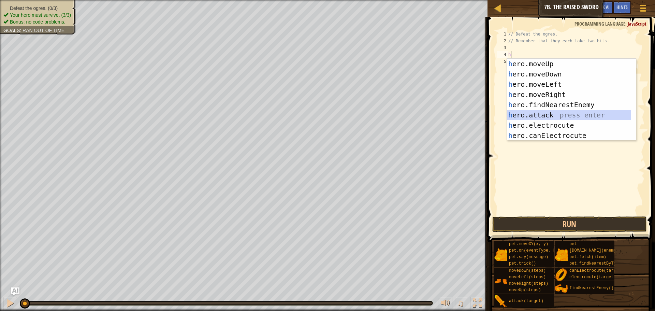
click at [535, 113] on div "h ero.moveUp press enter h ero.moveDown press enter h ero.moveLeft press enter …" at bounding box center [569, 110] width 124 height 102
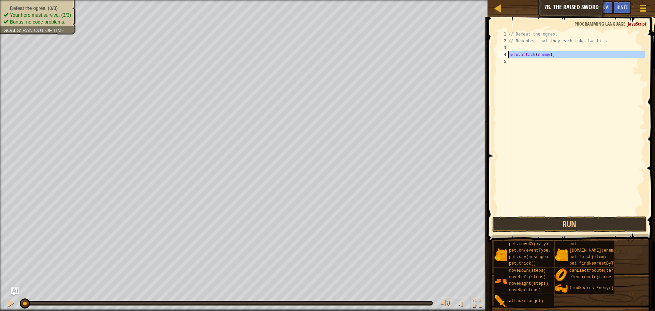
drag, startPoint x: 555, startPoint y: 58, endPoint x: 506, endPoint y: 54, distance: 49.0
click at [506, 54] on div "hero.attack(enemy); 1 2 3 4 5 // Defeat the ogres. // Remember that they each t…" at bounding box center [570, 123] width 149 height 184
click at [559, 56] on div "// Defeat the ogres. // Remember that they each take two hits. hero . attack ( …" at bounding box center [576, 123] width 138 height 184
type textarea "hero.attack(enemy);"
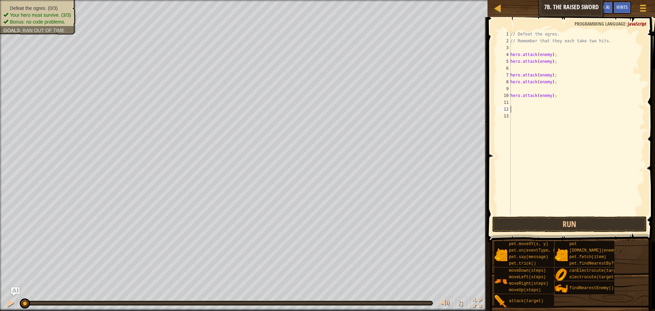
paste textarea "hero.attack(enemy);"
drag, startPoint x: 519, startPoint y: 108, endPoint x: 507, endPoint y: 109, distance: 12.6
click at [510, 110] on div "1 2 3 4 5 6 7 8 9 10 11 12 13 14 // Defeat the ogres. // Remember that they eac…" at bounding box center [570, 123] width 149 height 184
type textarea "hero.attack(enemy);"
click at [513, 101] on div "// Defeat the ogres. // Remember that they each take two hits. hero . attack ( …" at bounding box center [577, 130] width 136 height 198
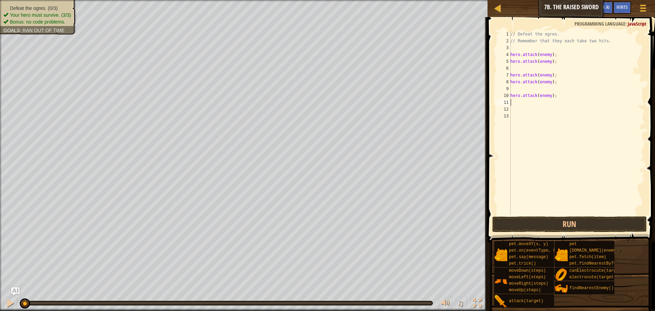
paste textarea "hero.attack(enemy);"
click at [540, 55] on div "// Defeat the ogres. // Remember that they each take two hits. hero . attack ( …" at bounding box center [577, 130] width 136 height 198
click at [546, 63] on div "// Defeat the ogres. // Remember that they each take two hits. hero . attack ( …" at bounding box center [577, 130] width 136 height 198
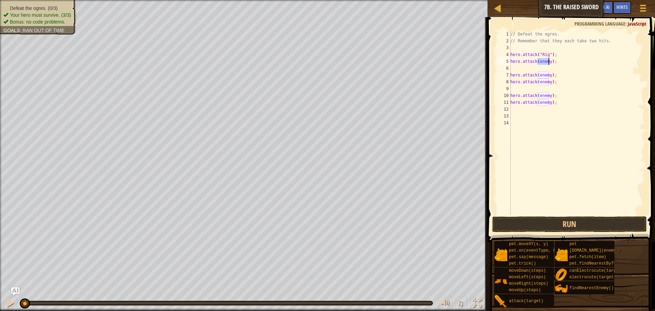
click at [546, 63] on div "// Defeat the ogres. // Remember that they each take two hits. hero . attack ( …" at bounding box center [577, 130] width 136 height 198
click at [542, 75] on div "// Defeat the ogres. // Remember that they each take two hits. hero . attack ( …" at bounding box center [577, 130] width 136 height 198
click at [542, 81] on div "// Defeat the ogres. // Remember that they each take two hits. hero . attack ( …" at bounding box center [577, 130] width 136 height 198
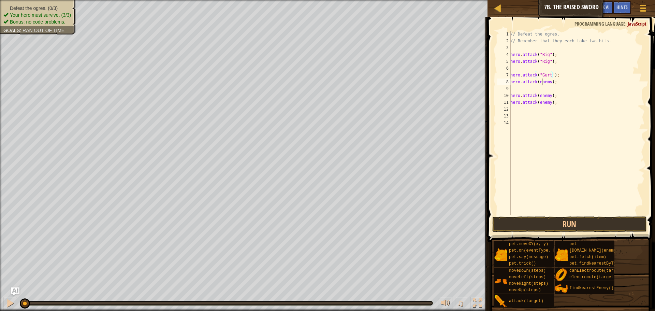
click at [542, 81] on div "// Defeat the ogres. // Remember that they each take two hits. hero . attack ( …" at bounding box center [577, 130] width 136 height 198
click at [543, 96] on div "// Defeat the ogres. // Remember that they each take two hits. hero . attack ( …" at bounding box center [577, 130] width 136 height 198
click at [546, 95] on div "// Defeat the ogres. // Remember that they each take two hits. hero . attack ( …" at bounding box center [577, 130] width 136 height 198
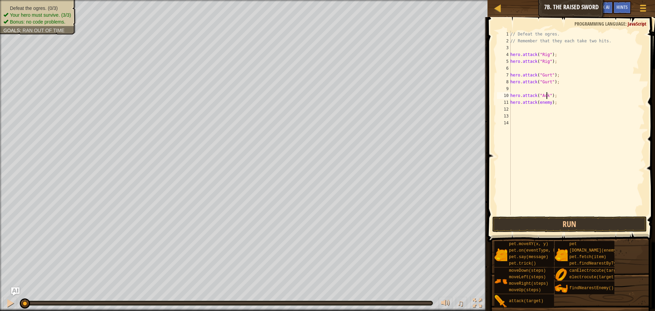
click at [542, 102] on div "// Defeat the ogres. // Remember that they each take two hits. hero . attack ( …" at bounding box center [577, 130] width 136 height 198
type textarea "hero.attack("Ack");"
click at [542, 219] on button "Run" at bounding box center [569, 224] width 155 height 16
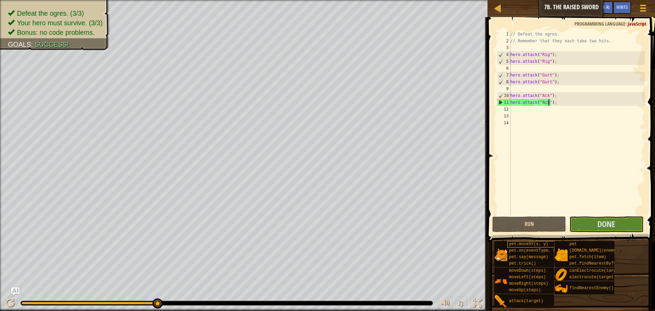
drag, startPoint x: 76, startPoint y: 302, endPoint x: 535, endPoint y: 246, distance: 462.2
click at [494, 257] on div "Map Introduction to Computer Science 7b. The Raised Sword Game Menu Done Hints …" at bounding box center [327, 155] width 655 height 311
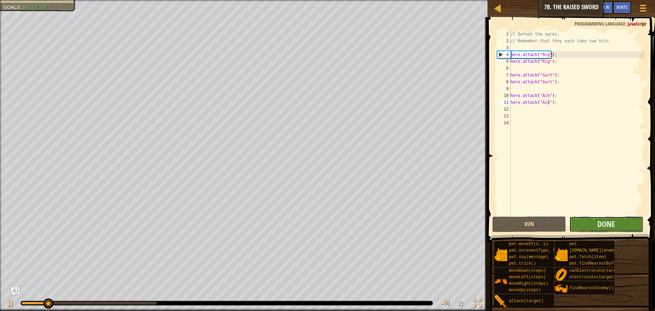
click at [602, 217] on button "Done" at bounding box center [607, 224] width 74 height 16
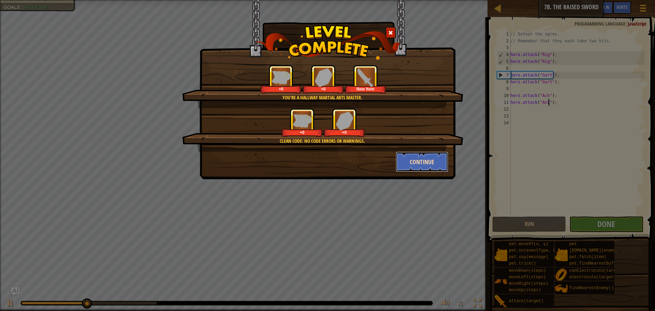
click at [403, 160] on button "Continue" at bounding box center [422, 162] width 53 height 20
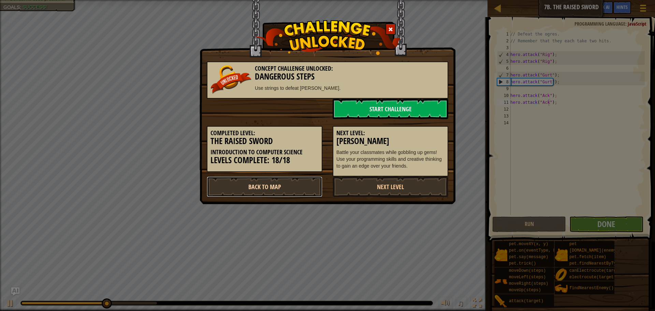
click at [240, 187] on link "Back to Map" at bounding box center [265, 186] width 116 height 20
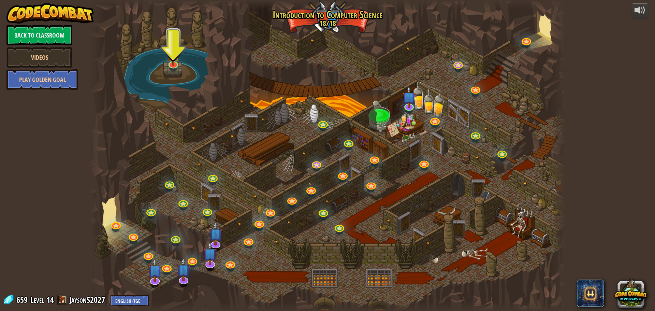
click at [171, 70] on div at bounding box center [174, 69] width 8 height 6
click at [172, 62] on img at bounding box center [173, 46] width 13 height 33
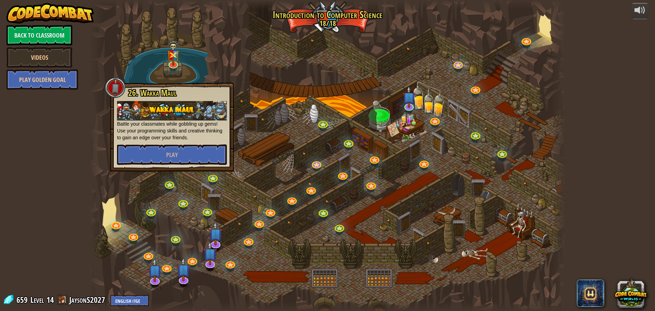
click at [224, 48] on div at bounding box center [328, 155] width 476 height 311
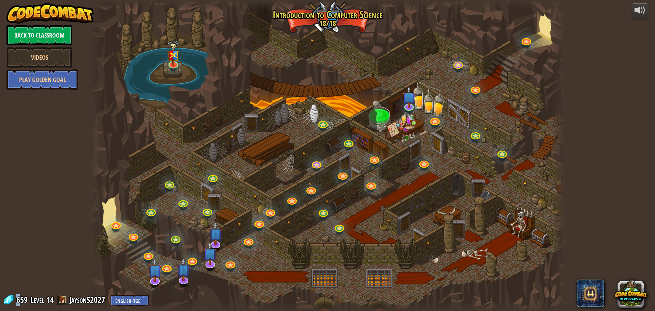
click at [18, 300] on span "659" at bounding box center [22, 299] width 13 height 11
click at [177, 66] on link at bounding box center [173, 63] width 14 height 14
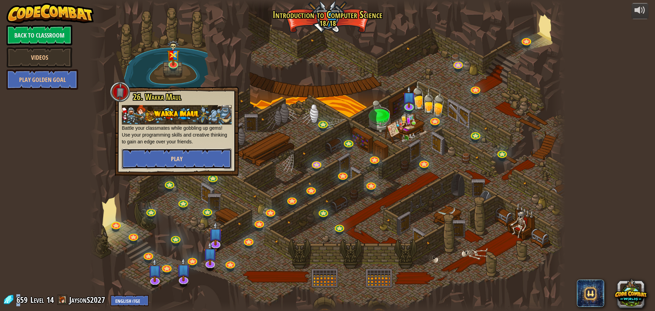
click at [193, 163] on button "Play" at bounding box center [177, 158] width 110 height 20
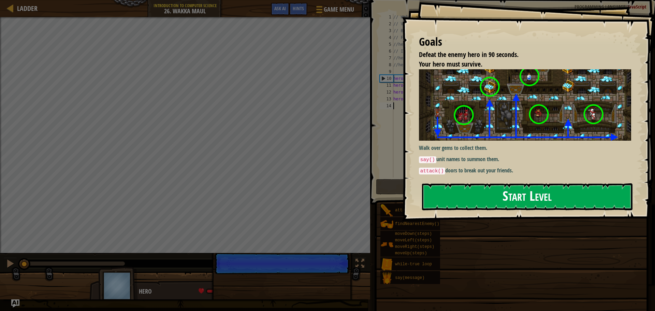
click at [483, 196] on button "Start Level" at bounding box center [527, 196] width 211 height 27
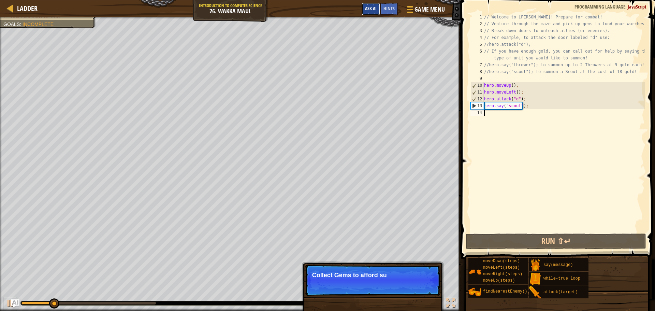
click at [374, 6] on span "Ask AI" at bounding box center [371, 8] width 12 height 6
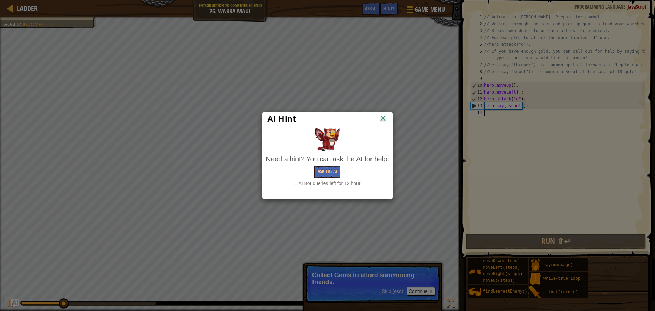
click at [382, 118] on img at bounding box center [383, 119] width 9 height 10
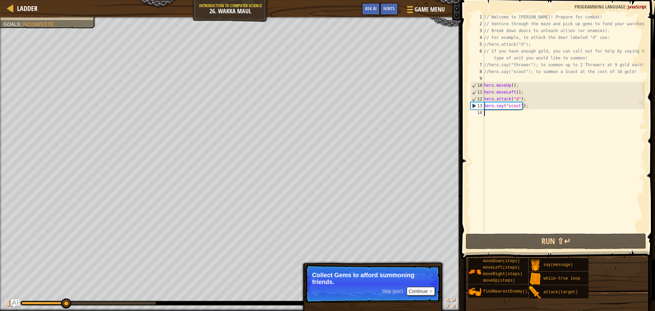
click at [399, 8] on div "Game Menu Done Hints Ask AI" at bounding box center [403, 11] width 91 height 16
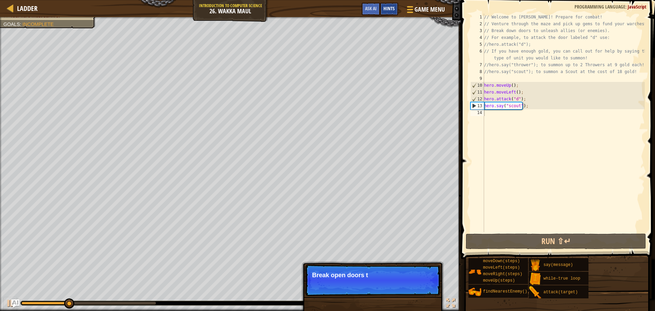
click at [395, 8] on div "Hints" at bounding box center [389, 9] width 18 height 13
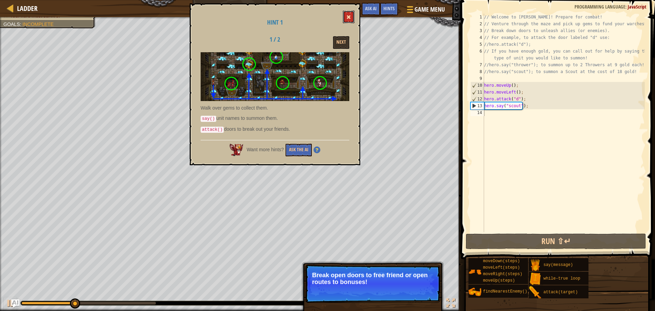
click at [350, 13] on button at bounding box center [349, 17] width 12 height 13
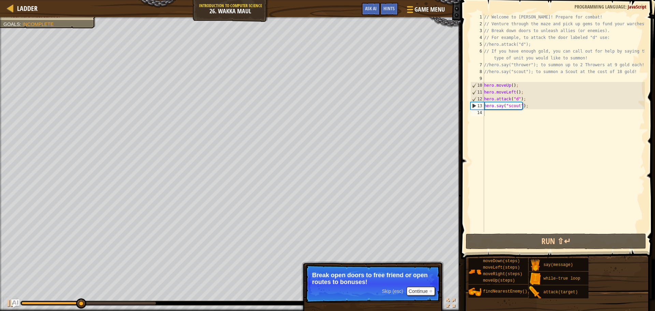
type textarea "hero.say("scout");"
click at [526, 107] on div "// Welcome to [PERSON_NAME]! Prepare for combat! // Venture through the maze an…" at bounding box center [564, 130] width 162 height 232
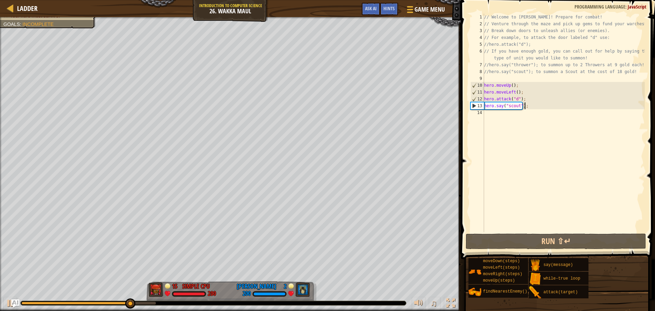
click at [533, 117] on div "// Welcome to [PERSON_NAME]! Prepare for combat! // Venture through the maze an…" at bounding box center [564, 130] width 162 height 232
type textarea "h"
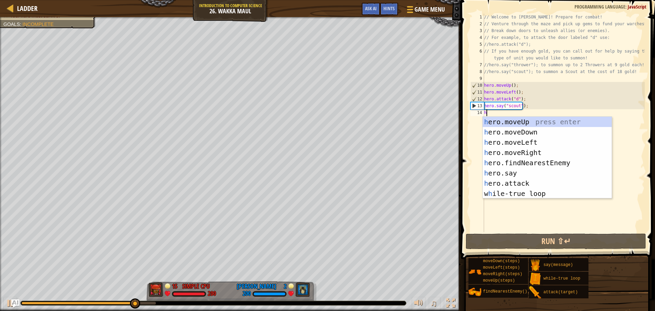
scroll to position [3, 0]
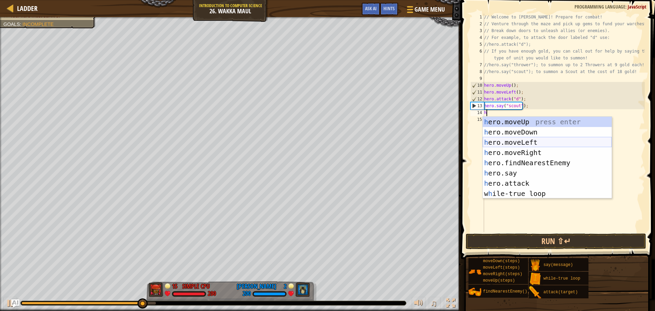
click at [516, 145] on div "h ero.moveUp press enter h ero.moveDown press enter h ero.moveLeft press enter …" at bounding box center [547, 168] width 129 height 102
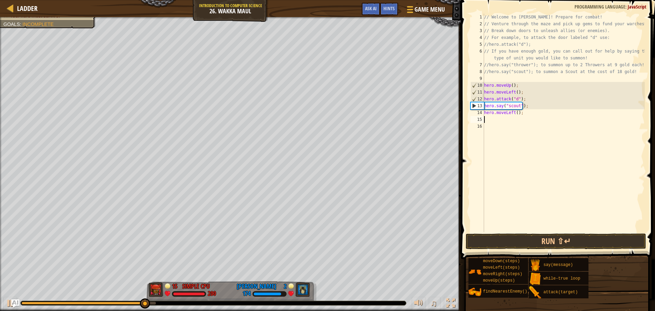
click at [516, 112] on div "// Welcome to [PERSON_NAME]! Prepare for combat! // Venture through the maze an…" at bounding box center [564, 130] width 162 height 232
type textarea "hero.moveLeft(3);"
click at [522, 113] on div "// Welcome to [PERSON_NAME]! Prepare for combat! // Venture through the maze an…" at bounding box center [564, 130] width 162 height 232
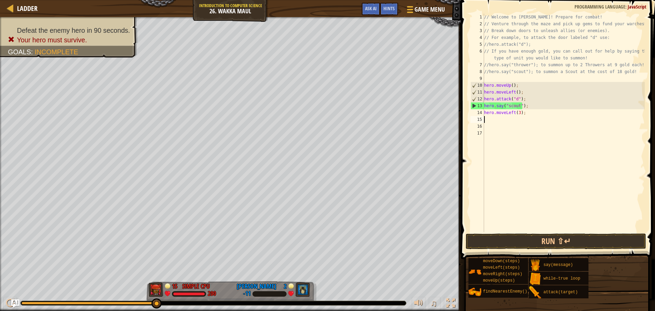
scroll to position [3, 0]
type textarea "h"
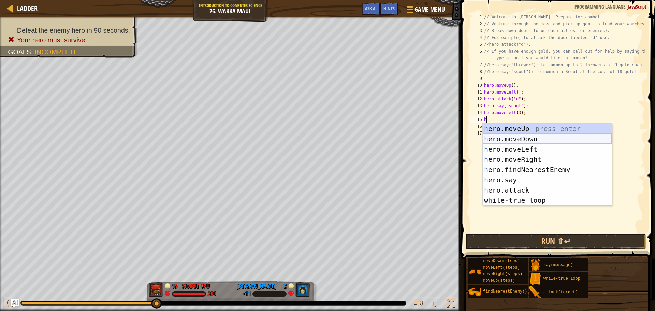
click at [518, 139] on div "h ero.moveUp press enter h ero.moveDown press enter h ero.moveLeft press enter …" at bounding box center [547, 175] width 129 height 102
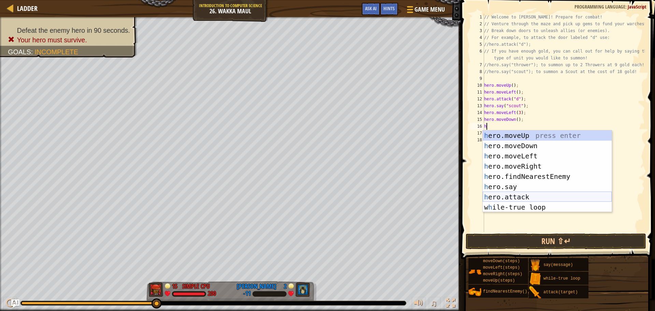
click at [514, 197] on div "h ero.moveUp press enter h ero.moveDown press enter h ero.moveLeft press enter …" at bounding box center [547, 181] width 129 height 102
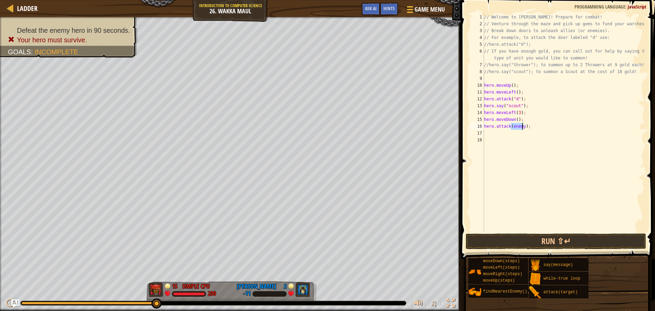
scroll to position [3, 2]
type textarea "hero.attack("c");"
click at [525, 125] on div "// Welcome to [PERSON_NAME]! Prepare for combat! // Venture through the maze an…" at bounding box center [564, 130] width 162 height 232
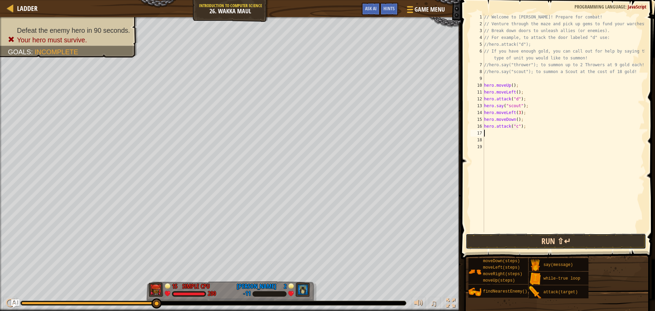
click at [516, 242] on button "Run ⇧↵" at bounding box center [556, 241] width 181 height 16
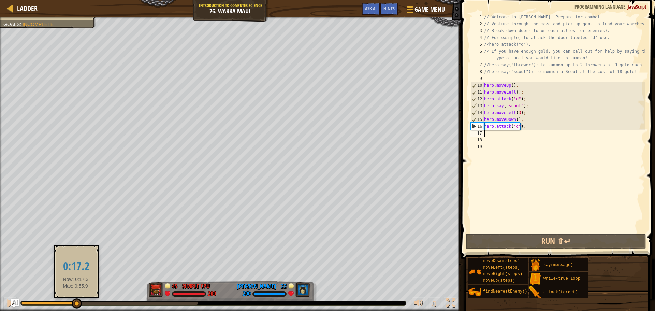
drag, startPoint x: 42, startPoint y: 305, endPoint x: 76, endPoint y: 302, distance: 34.2
click at [76, 302] on div at bounding box center [77, 303] width 10 height 10
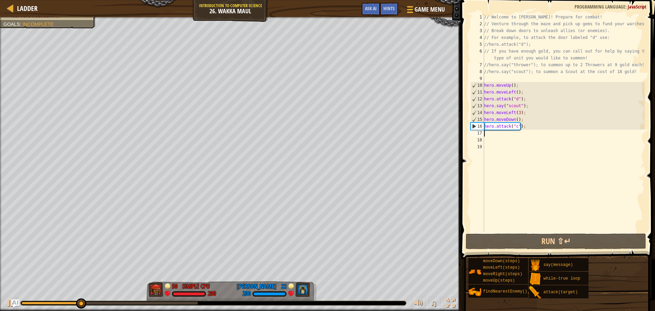
click at [517, 111] on div "// Welcome to [PERSON_NAME]! Prepare for combat! // Venture through the maze an…" at bounding box center [564, 130] width 162 height 232
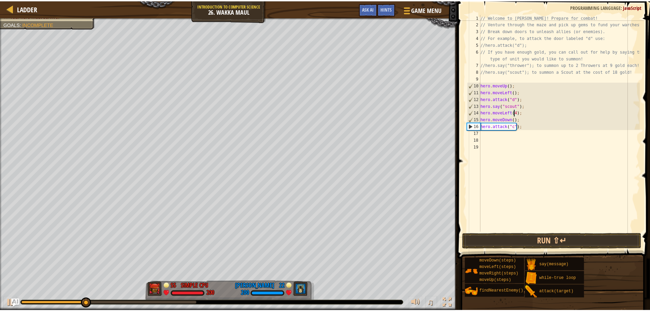
scroll to position [3, 3]
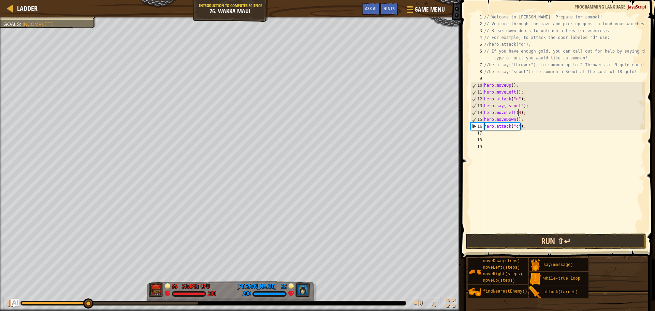
type textarea "hero.moveLeft(4);"
click at [536, 237] on button "Run ⇧↵" at bounding box center [556, 241] width 181 height 16
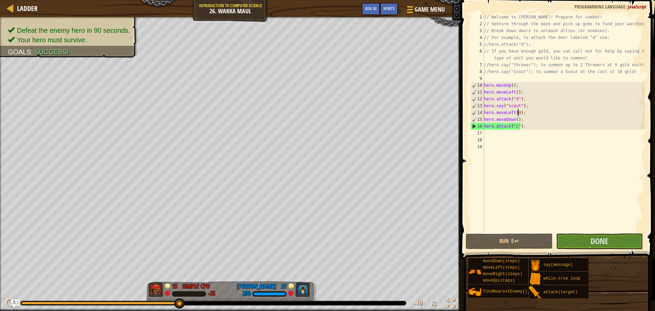
drag, startPoint x: 35, startPoint y: 302, endPoint x: 441, endPoint y: 291, distance: 406.3
click at [441, 291] on div "♫" at bounding box center [230, 301] width 461 height 20
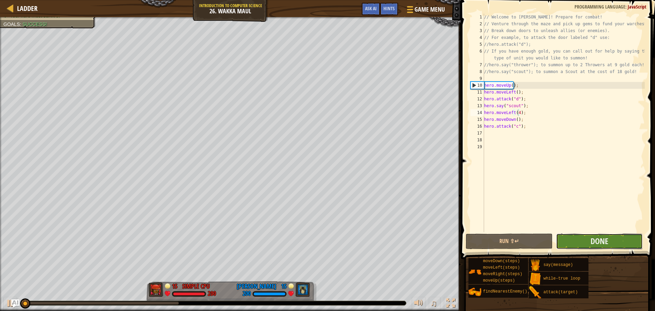
click at [586, 236] on button "Done" at bounding box center [599, 241] width 87 height 16
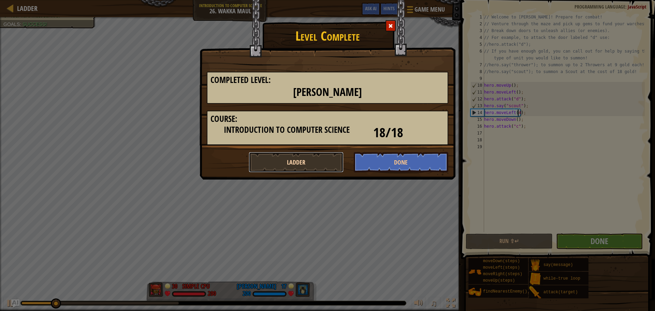
click at [294, 164] on button "Ladder" at bounding box center [296, 162] width 95 height 20
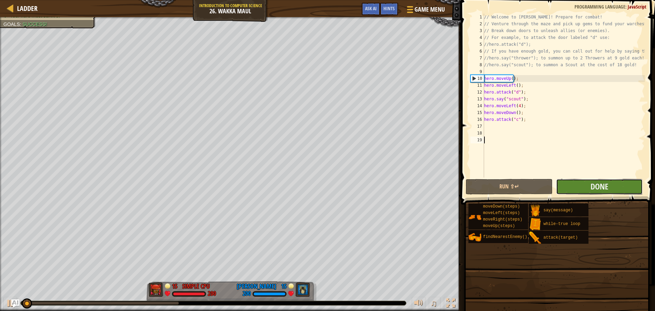
click at [585, 189] on button "Done" at bounding box center [599, 187] width 87 height 16
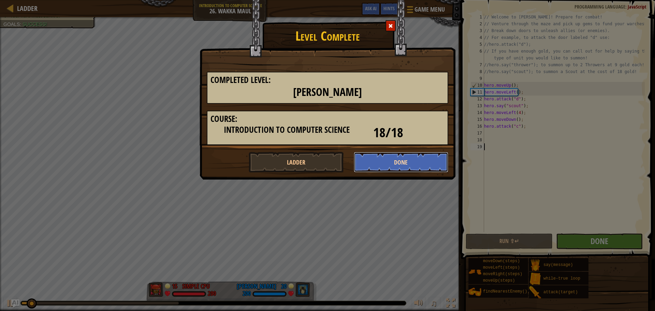
click at [393, 167] on button "Done" at bounding box center [401, 162] width 95 height 20
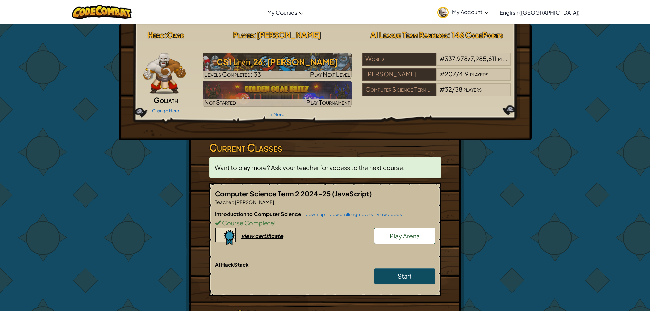
scroll to position [68, 0]
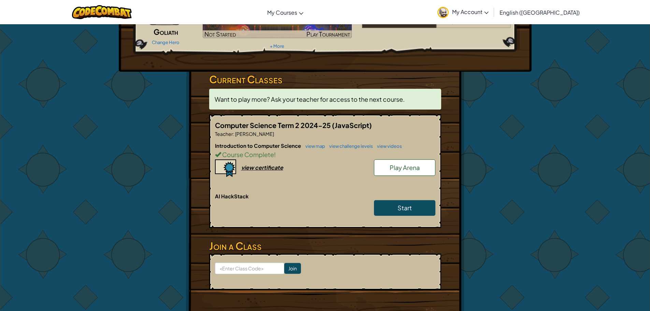
drag, startPoint x: 252, startPoint y: 172, endPoint x: 253, endPoint y: 168, distance: 4.8
click at [252, 172] on div "Introduction to Computer Science view map view challenge levels view videos Cou…" at bounding box center [325, 167] width 220 height 51
click at [253, 168] on div "view certificate" at bounding box center [262, 167] width 42 height 7
